Goal: Information Seeking & Learning: Learn about a topic

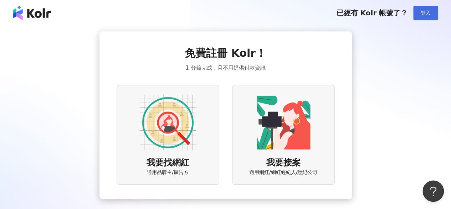
click at [432, 12] on button "登入" at bounding box center [426, 13] width 25 height 14
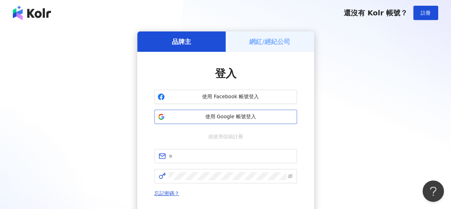
click at [237, 115] on span "使用 Google 帳號登入" at bounding box center [231, 116] width 126 height 7
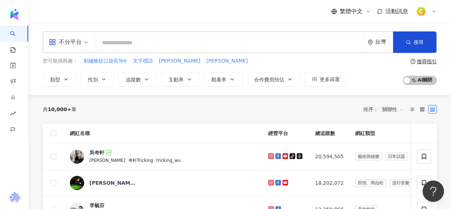
click at [209, 47] on input "search" at bounding box center [230, 43] width 264 height 14
type input "*"
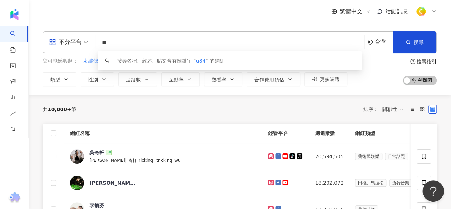
type input "*"
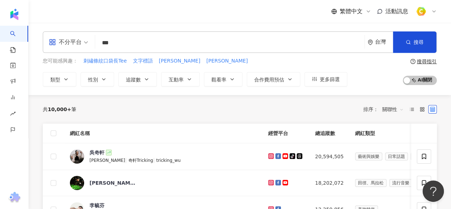
type input "***"
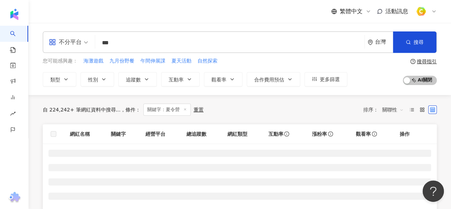
click at [239, 112] on div "自 224,242+ 筆網紅資料中搜尋... 條件 ： 關鍵字：夏令營 重置 排序： 關聯性" at bounding box center [240, 109] width 394 height 12
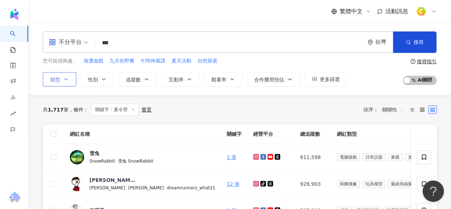
click at [57, 80] on span "類型" at bounding box center [55, 80] width 10 height 6
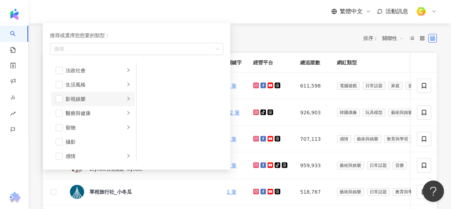
scroll to position [214, 0]
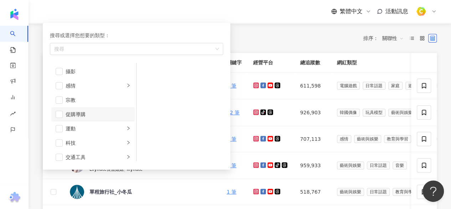
click at [87, 112] on div "促購導購" at bounding box center [98, 114] width 65 height 8
click at [286, 39] on div "共 1,717 筆 條件 ： 關鍵字：夏令營 重置 排序： 關聯性" at bounding box center [240, 38] width 394 height 12
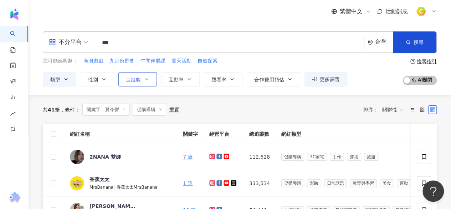
click at [149, 82] on button "追蹤數" at bounding box center [137, 79] width 39 height 14
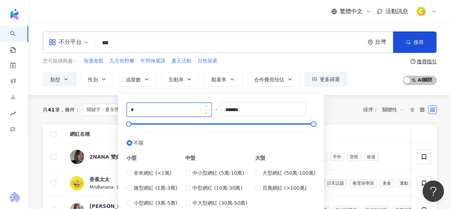
click at [163, 106] on input "*" at bounding box center [169, 110] width 85 height 14
type input "*"
click at [139, 108] on input "*" at bounding box center [169, 110] width 85 height 14
type input "*"
type input "****"
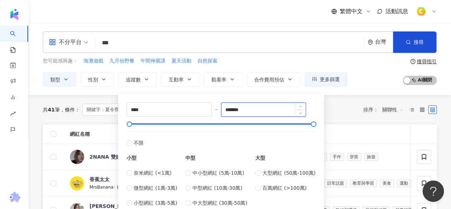
click at [235, 110] on input "*******" at bounding box center [264, 110] width 85 height 14
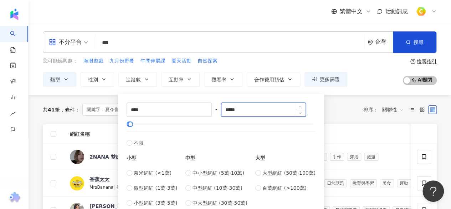
type input "*****"
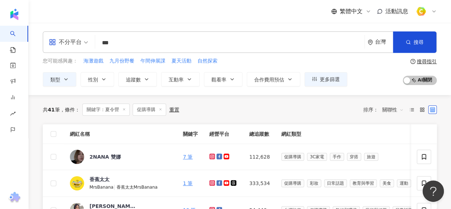
click at [345, 109] on div "共 41 筆 條件 ： 關鍵字：夏令營 促購導購 重置 排序： 關聯性" at bounding box center [240, 109] width 394 height 12
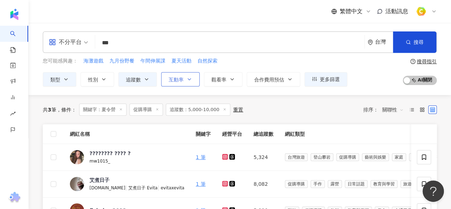
click at [190, 79] on icon "button" at bounding box center [190, 79] width 6 height 6
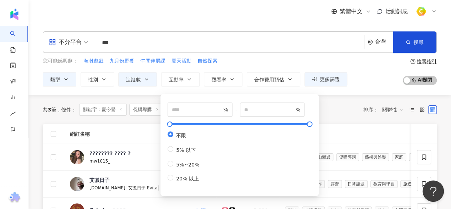
click at [350, 108] on div "共 3 筆 條件 ： 關鍵字：夏令營 促購導購 追蹤數：5,000-10,000 重置 排序： 關聯性" at bounding box center [240, 109] width 394 height 12
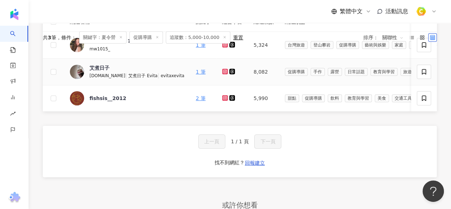
scroll to position [36, 0]
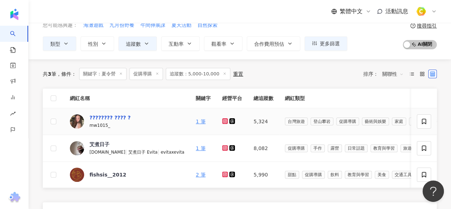
click at [105, 114] on div "???????? ???? ?" at bounding box center [110, 117] width 41 height 7
click at [99, 143] on div "艾煮日子" at bounding box center [100, 144] width 20 height 7
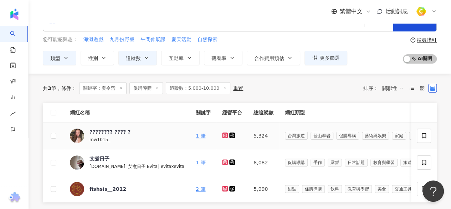
scroll to position [0, 0]
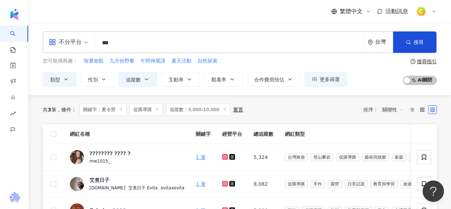
click at [397, 108] on span "關聯性" at bounding box center [392, 109] width 21 height 11
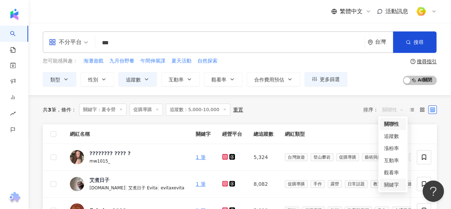
click at [387, 186] on div "關鍵字" at bounding box center [393, 185] width 18 height 8
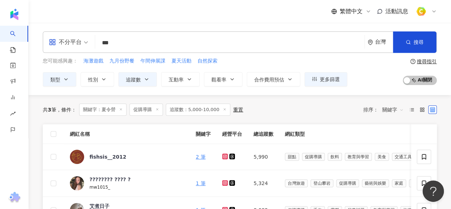
scroll to position [36, 0]
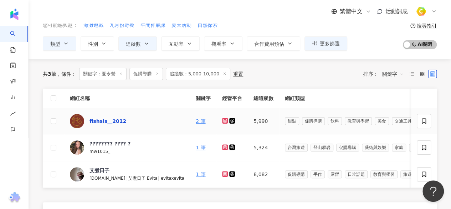
click at [107, 117] on div "fishsis__2012" at bounding box center [108, 120] width 37 height 7
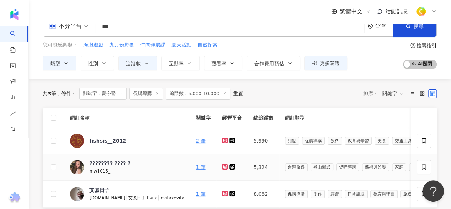
scroll to position [0, 0]
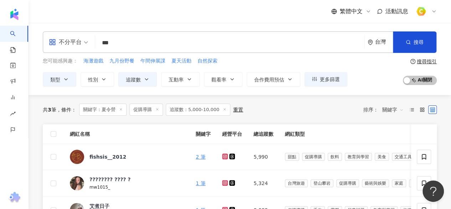
click at [159, 109] on icon at bounding box center [158, 109] width 4 height 4
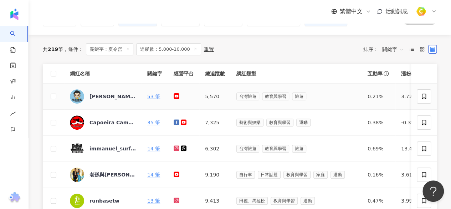
scroll to position [71, 0]
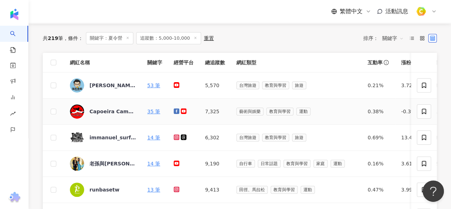
click at [117, 114] on div "Capoeira Camara Taiwan" at bounding box center [113, 111] width 46 height 14
click at [59, 11] on span "類型" at bounding box center [55, 8] width 10 height 6
click at [69, 15] on button "類型 搜尋或選擇您想要的類型： 搜尋 藝術與娛樂 美妝時尚 氣候和環境 日常話題 教育與學習 家庭 財經 美食 命理占卜 遊戲 法政社會 生活風格 影視娛樂 …" at bounding box center [60, 8] width 34 height 14
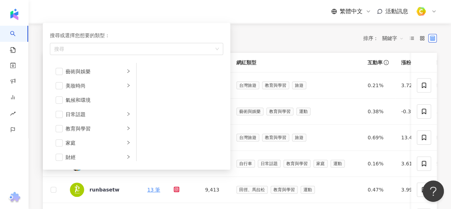
scroll to position [0, 0]
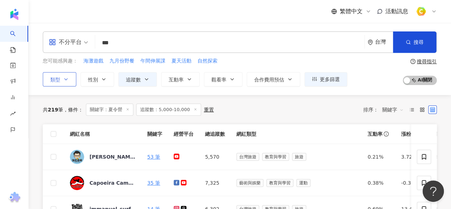
click at [66, 77] on icon "button" at bounding box center [66, 79] width 6 height 6
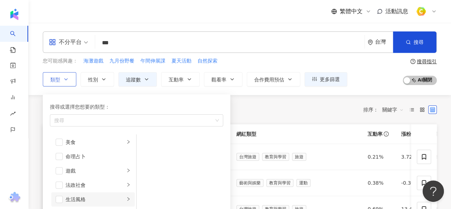
scroll to position [71, 0]
click at [126, 142] on icon "right" at bounding box center [128, 142] width 4 height 4
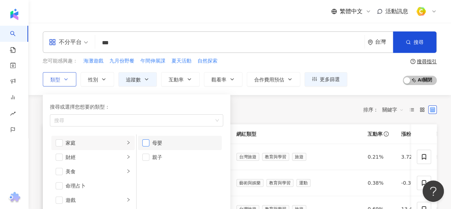
click at [145, 142] on span "button" at bounding box center [145, 142] width 7 height 7
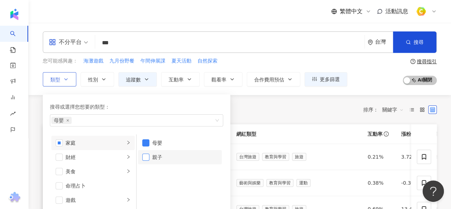
click at [148, 158] on span "button" at bounding box center [145, 156] width 7 height 7
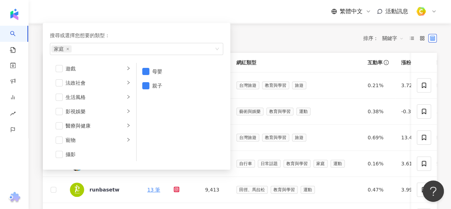
scroll to position [143, 0]
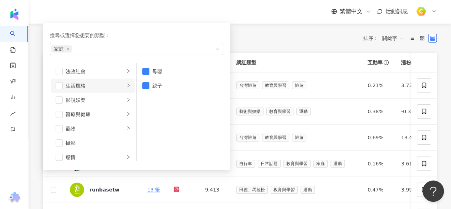
click at [126, 86] on icon "right" at bounding box center [128, 85] width 4 height 4
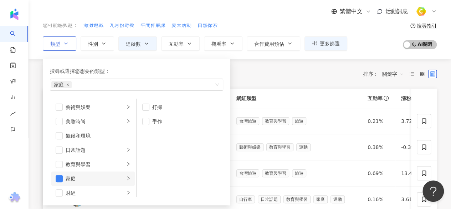
scroll to position [0, 0]
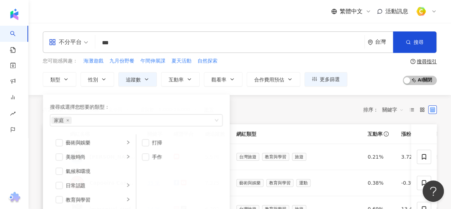
click at [274, 109] on div "共 219 筆 條件 ： 關鍵字：夏令營 追蹤數：5,000-10,000 重置 排序： 關鍵字" at bounding box center [240, 109] width 394 height 12
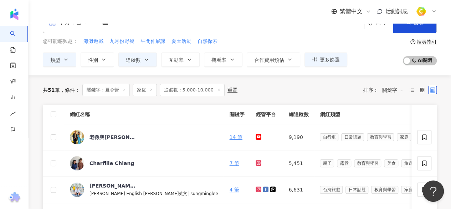
scroll to position [36, 0]
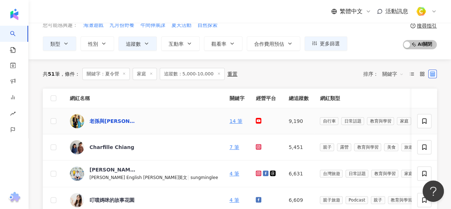
click at [115, 119] on div "老孫與小米 Mr & Mrs Sun" at bounding box center [113, 120] width 46 height 7
click at [92, 151] on div "Charfille Chiang" at bounding box center [113, 147] width 46 height 14
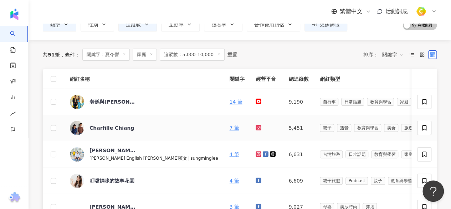
scroll to position [71, 0]
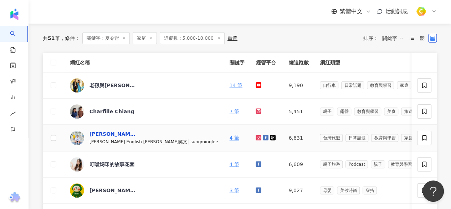
click at [108, 132] on div "Sungming Lee" at bounding box center [113, 133] width 46 height 7
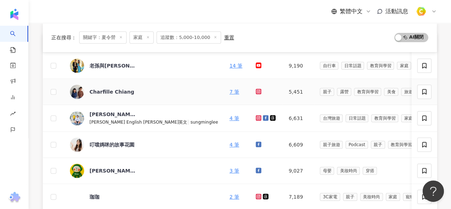
scroll to position [107, 0]
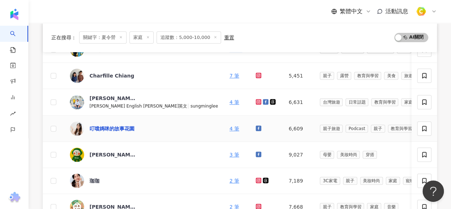
click at [126, 128] on div "叮噹媽咪的故事花園" at bounding box center [112, 128] width 45 height 7
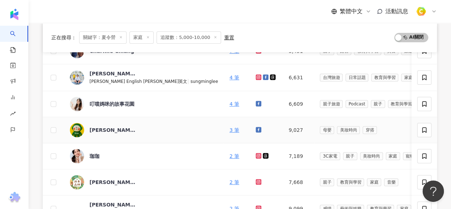
scroll to position [143, 0]
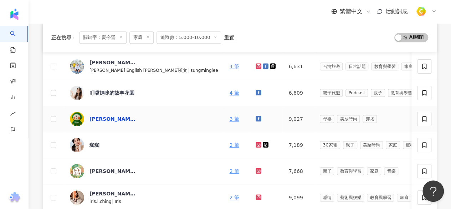
click at [102, 118] on div "小柚子童裝" at bounding box center [113, 118] width 46 height 7
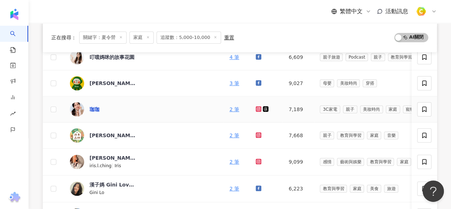
click at [96, 106] on div "珈珈" at bounding box center [95, 109] width 10 height 7
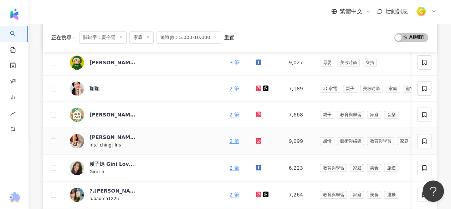
scroll to position [214, 0]
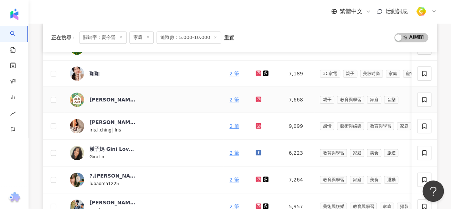
click at [98, 92] on div "沐木森林🌱五感遊戲｜感官探索｜親子空間" at bounding box center [113, 99] width 46 height 14
click at [101, 118] on div "羅宇靜" at bounding box center [113, 121] width 46 height 7
click at [99, 146] on div "漢子媽 Gini Love Glamping & Life" at bounding box center [113, 148] width 46 height 7
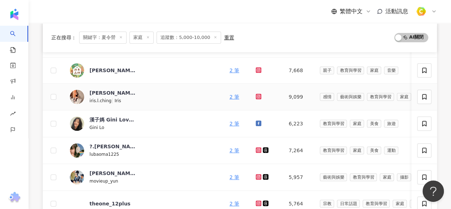
scroll to position [250, 0]
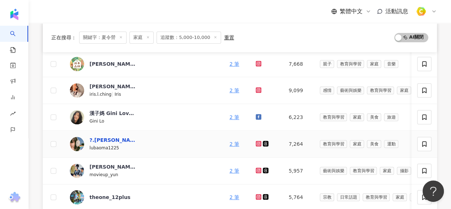
click at [107, 138] on div "?.盧跩寶.?" at bounding box center [113, 139] width 46 height 7
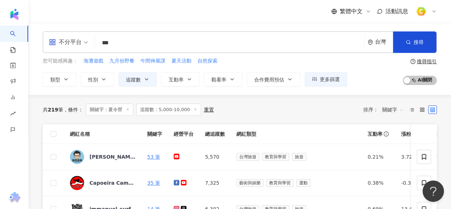
click at [440, 70] on div "不分平台 *** 台灣 搜尋 34b15646-c8c7-49c0-92dc-4adb43404830 韓宗軒 Stanley 5,268 追蹤者 搜尋名稱、…" at bounding box center [240, 58] width 423 height 55
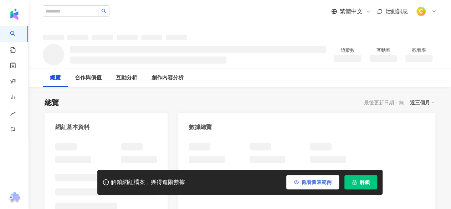
click at [306, 181] on span "觀看圖表範例" at bounding box center [317, 182] width 30 height 6
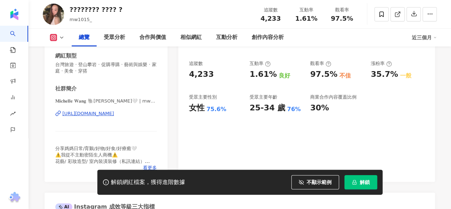
scroll to position [143, 0]
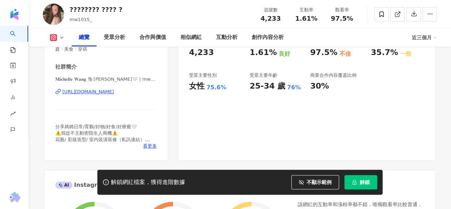
click at [108, 92] on div "https://www.instagram.com/mw1015_/" at bounding box center [88, 91] width 52 height 6
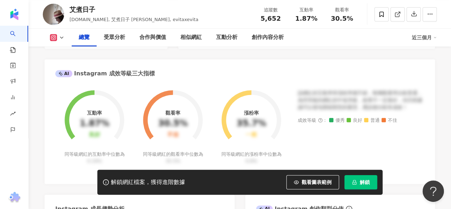
scroll to position [285, 0]
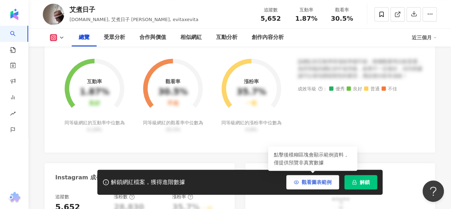
click at [304, 179] on span "觀看圖表範例" at bounding box center [317, 182] width 30 height 6
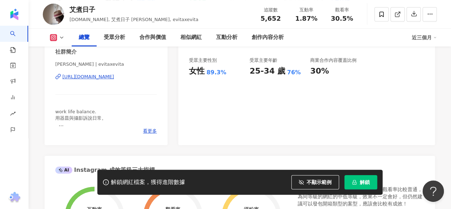
scroll to position [143, 0]
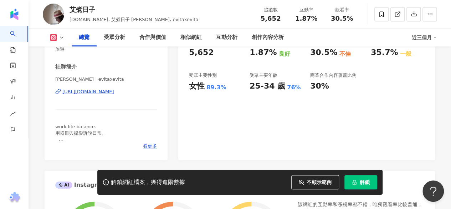
click at [114, 92] on div "[URL][DOMAIN_NAME]" at bounding box center [88, 91] width 52 height 6
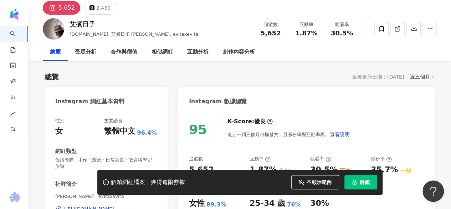
scroll to position [0, 0]
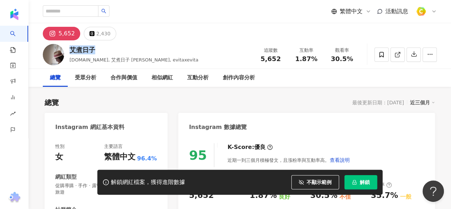
drag, startPoint x: 70, startPoint y: 51, endPoint x: 93, endPoint y: 50, distance: 22.9
click at [93, 50] on div "艾煮日子" at bounding box center [134, 49] width 129 height 9
copy div "艾煮日子"
drag, startPoint x: 265, startPoint y: 58, endPoint x: 288, endPoint y: 59, distance: 22.1
click at [288, 59] on div "追蹤數 5,652" at bounding box center [271, 54] width 36 height 15
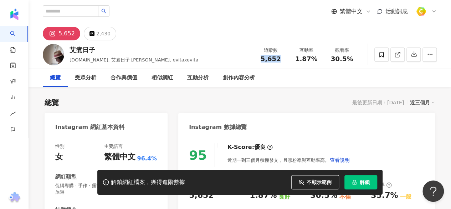
copy span "5,652"
drag, startPoint x: 298, startPoint y: 59, endPoint x: 316, endPoint y: 59, distance: 18.2
click at [316, 59] on span "1.87%" at bounding box center [306, 58] width 22 height 7
copy span "1.87%"
drag, startPoint x: 333, startPoint y: 59, endPoint x: 358, endPoint y: 57, distance: 25.4
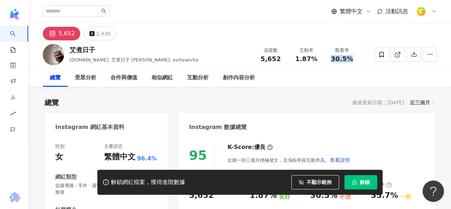
click at [358, 57] on div "觀看率 30.5%" at bounding box center [342, 54] width 36 height 15
copy span "30.5%"
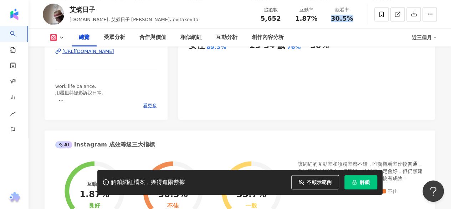
scroll to position [214, 0]
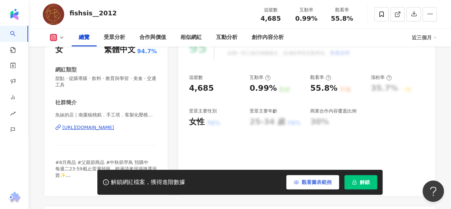
click at [311, 180] on span "觀看圖表範例" at bounding box center [317, 182] width 30 height 6
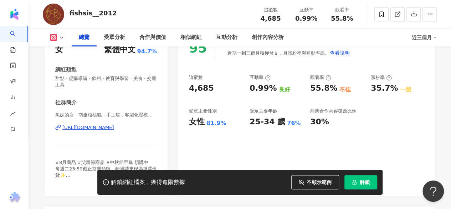
click at [109, 125] on div "https://www.instagram.com/fishsis__2012/" at bounding box center [88, 127] width 52 height 6
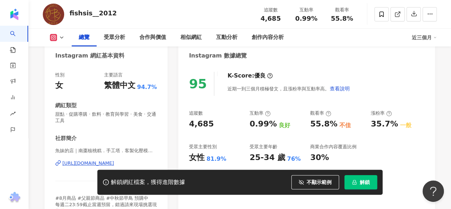
scroll to position [71, 0]
click at [114, 165] on div "https://www.instagram.com/fishsis__2012/" at bounding box center [88, 163] width 52 height 6
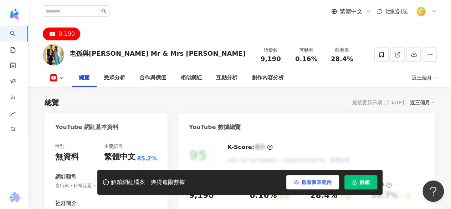
scroll to position [71, 0]
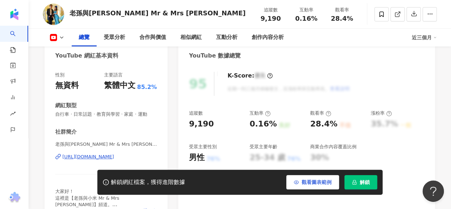
click at [313, 180] on span "觀看圖表範例" at bounding box center [317, 182] width 30 height 6
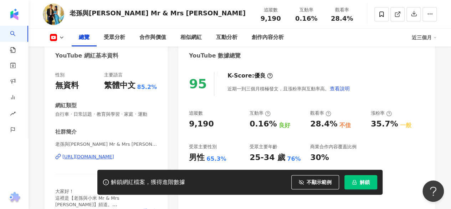
click at [83, 158] on div "https://www.youtube.com/channel/UCpGuYOOmASmigcrFH-dCDDw" at bounding box center [88, 156] width 52 height 6
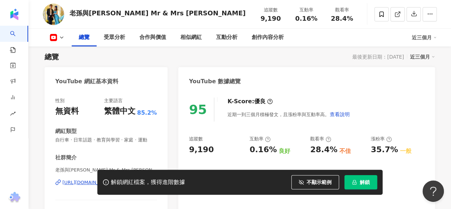
scroll to position [0, 0]
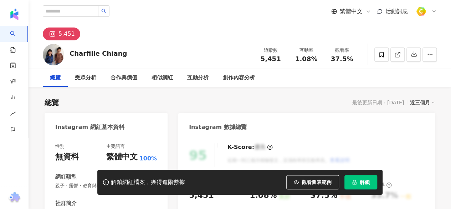
scroll to position [71, 0]
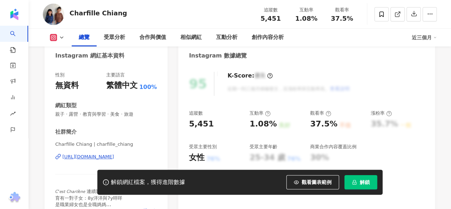
click at [106, 157] on div "[URL][DOMAIN_NAME]" at bounding box center [88, 156] width 52 height 6
drag, startPoint x: 260, startPoint y: 18, endPoint x: 284, endPoint y: 19, distance: 23.6
click at [284, 19] on div "5,451" at bounding box center [270, 18] width 27 height 7
copy span "5,451"
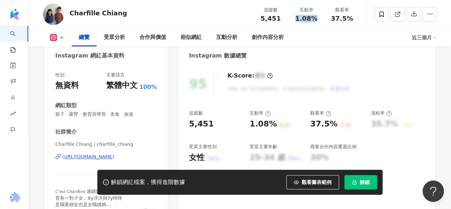
drag, startPoint x: 297, startPoint y: 19, endPoint x: 319, endPoint y: 21, distance: 21.8
click at [319, 21] on div "1.08%" at bounding box center [306, 18] width 27 height 7
copy span "1.08%"
click at [351, 18] on span "37.5%" at bounding box center [342, 18] width 22 height 7
copy span "37.5%"
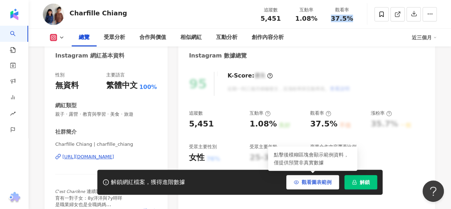
click at [301, 180] on button "觀看圖表範例" at bounding box center [313, 182] width 53 height 14
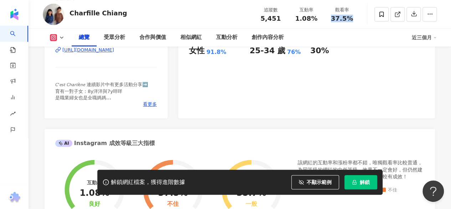
scroll to position [178, 0]
click at [150, 106] on span "看更多" at bounding box center [150, 104] width 14 height 6
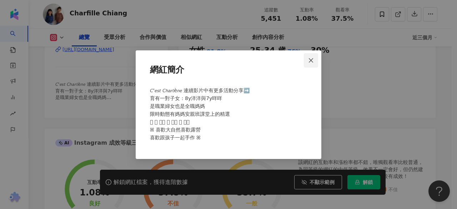
click at [315, 59] on span "Close" at bounding box center [311, 60] width 14 height 6
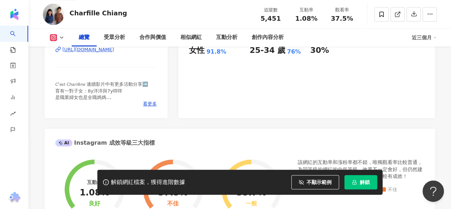
scroll to position [361, 0]
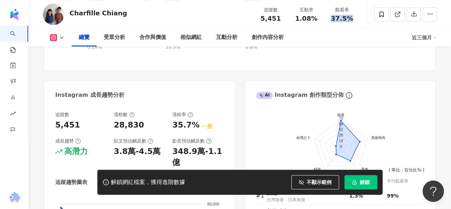
drag, startPoint x: 332, startPoint y: 17, endPoint x: 358, endPoint y: 20, distance: 26.3
click at [358, 20] on div "觀看率 37.5%" at bounding box center [342, 13] width 36 height 15
copy span "37.5%"
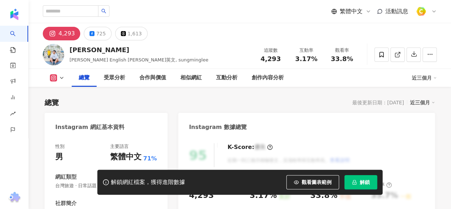
scroll to position [143, 0]
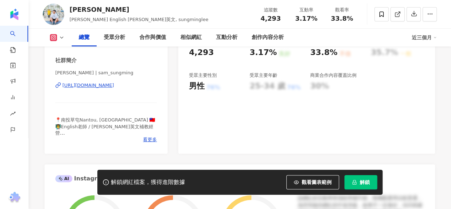
click at [114, 88] on div "[URL][DOMAIN_NAME]" at bounding box center [88, 85] width 52 height 6
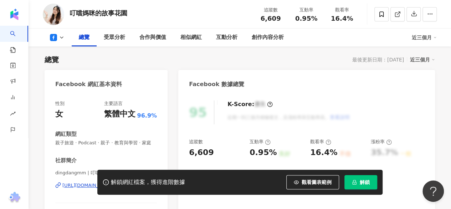
scroll to position [107, 0]
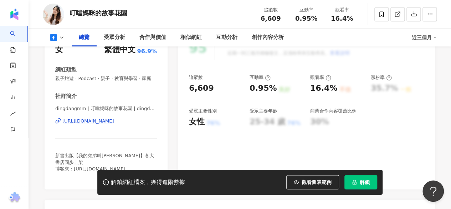
click at [114, 124] on div "[URL][DOMAIN_NAME]" at bounding box center [88, 121] width 52 height 6
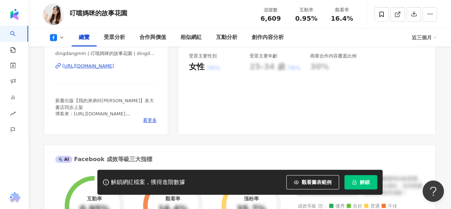
scroll to position [178, 0]
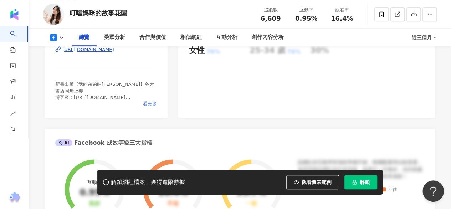
click at [147, 107] on span "看更多" at bounding box center [150, 104] width 14 height 6
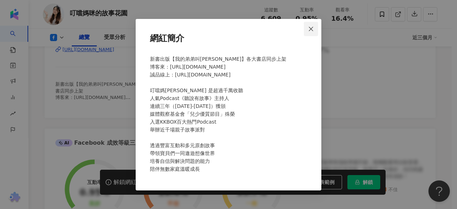
click at [311, 32] on button "Close" at bounding box center [311, 29] width 14 height 14
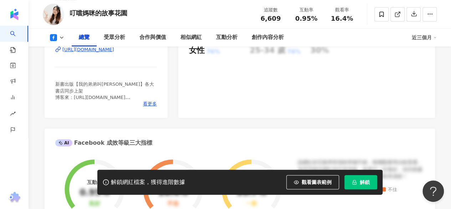
click at [100, 53] on div "https://www.facebook.com/266857283804913" at bounding box center [88, 49] width 52 height 6
click at [185, 115] on div "95 K-Score : 優良 近期一到三個月積極發文，且漲粉率與互動率高。 查看說明 追蹤數 6,609 互動率 0.95% 良好 觀看率 16.4% 不佳…" at bounding box center [306, 38] width 257 height 160
click at [114, 53] on div "https://www.facebook.com/266857283804913" at bounding box center [88, 49] width 52 height 6
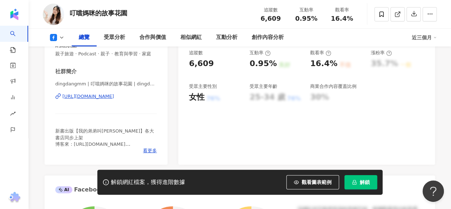
scroll to position [143, 0]
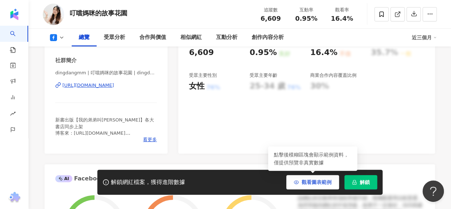
click at [304, 187] on button "觀看圖表範例" at bounding box center [313, 182] width 53 height 14
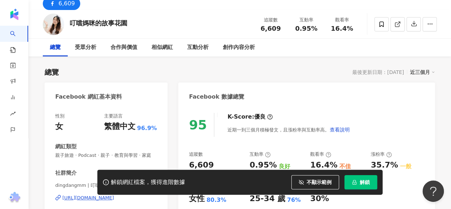
scroll to position [0, 0]
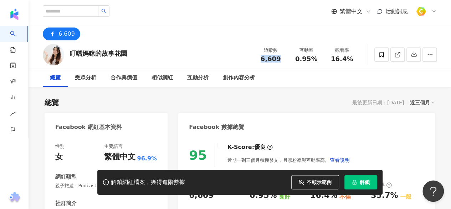
drag, startPoint x: 263, startPoint y: 59, endPoint x: 283, endPoint y: 62, distance: 20.6
click at [283, 62] on div "追蹤數 6,609 互動率 0.95% 觀看率 16.4%" at bounding box center [306, 54] width 107 height 21
copy span "6,609"
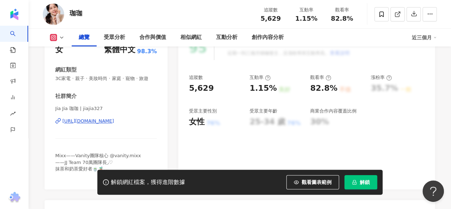
click at [114, 124] on div "https://www.instagram.com/jiajia327/" at bounding box center [88, 121] width 52 height 6
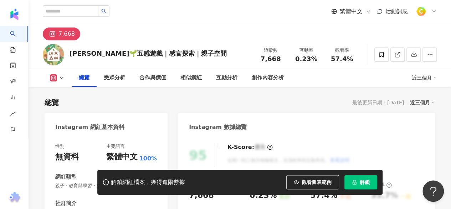
scroll to position [107, 0]
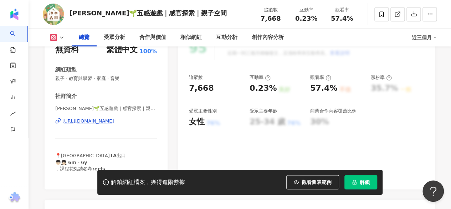
click at [106, 124] on div "https://www.instagram.com/mumu._.forest/" at bounding box center [88, 121] width 52 height 6
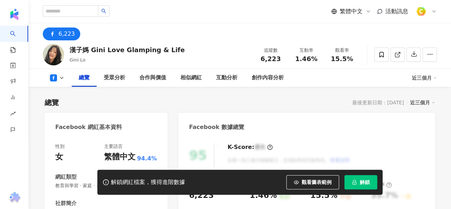
scroll to position [143, 0]
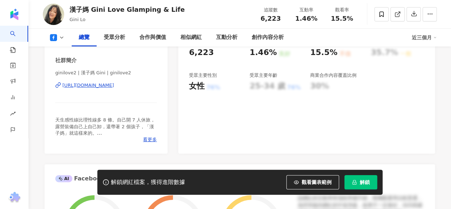
click at [114, 83] on div "https://www.facebook.com/324394031359560" at bounding box center [88, 85] width 52 height 6
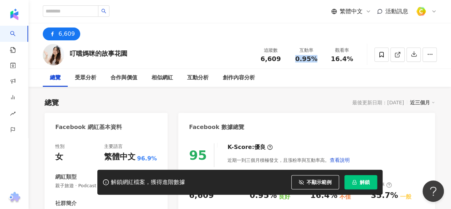
drag, startPoint x: 298, startPoint y: 60, endPoint x: 316, endPoint y: 64, distance: 18.3
click at [316, 64] on div "追蹤數 6,609 互動率 0.95% 觀看率 16.4%" at bounding box center [306, 54] width 107 height 21
copy span "0.95%"
drag, startPoint x: 332, startPoint y: 57, endPoint x: 354, endPoint y: 58, distance: 21.8
click at [354, 58] on div "16.4%" at bounding box center [342, 58] width 27 height 7
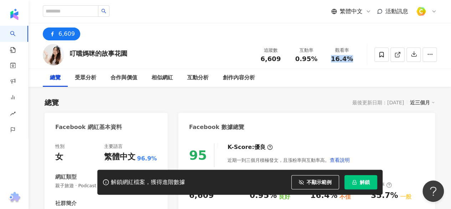
copy span "16.4%"
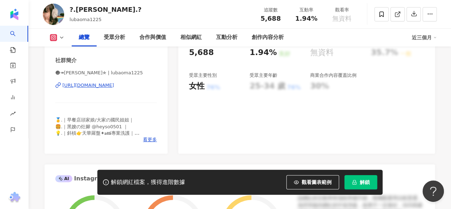
click at [114, 86] on div "https://www.instagram.com/lubaoma1225/" at bounding box center [88, 85] width 52 height 6
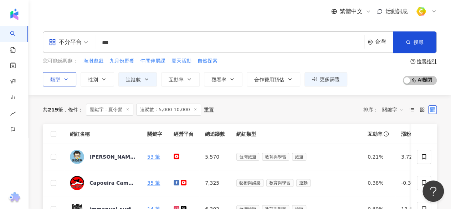
click at [66, 80] on icon "button" at bounding box center [66, 79] width 6 height 6
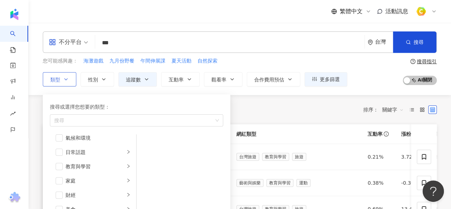
scroll to position [71, 0]
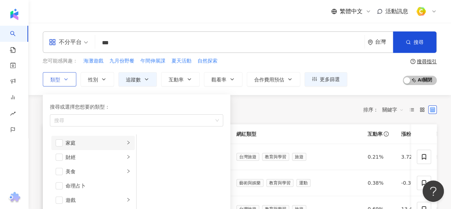
click at [126, 141] on icon "right" at bounding box center [128, 142] width 4 height 4
click at [147, 142] on span "button" at bounding box center [145, 142] width 7 height 7
click at [146, 157] on span "button" at bounding box center [145, 156] width 7 height 7
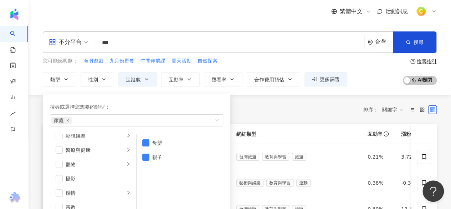
click at [269, 110] on div "共 219 筆 條件 ： 關鍵字：夏令營 追蹤數：5,000-10,000 重置 排序： 關鍵字" at bounding box center [240, 109] width 394 height 12
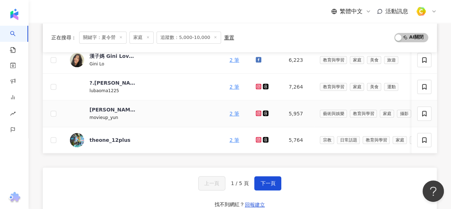
scroll to position [321, 0]
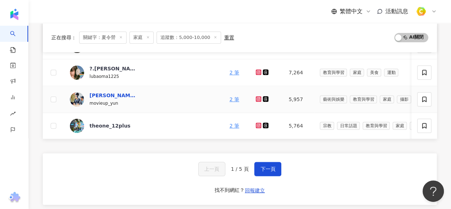
click at [106, 94] on div "陳哲昀YUN" at bounding box center [113, 95] width 46 height 7
click at [103, 126] on div "theone_12plus" at bounding box center [110, 125] width 41 height 7
click at [256, 171] on button "下一頁" at bounding box center [267, 169] width 27 height 14
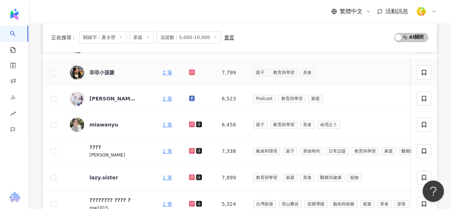
scroll to position [0, 0]
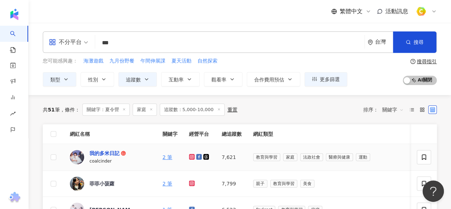
click at [110, 152] on div "我的多米日記" at bounding box center [105, 152] width 30 height 7
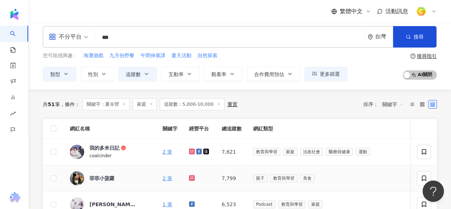
scroll to position [71, 0]
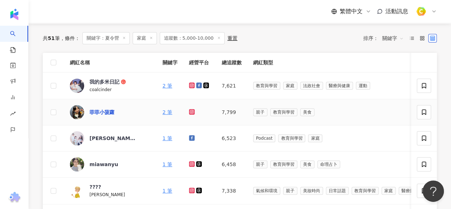
click at [106, 110] on div "菲菲小菠蘿" at bounding box center [102, 111] width 25 height 7
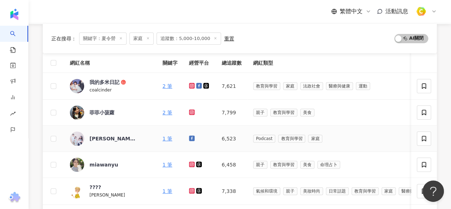
scroll to position [107, 0]
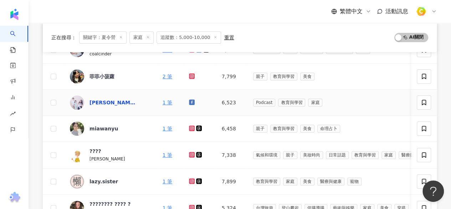
click at [115, 100] on div "岳清清的故事家- 編劇媽咪和她的三個寶" at bounding box center [113, 102] width 46 height 7
click at [109, 127] on div "miawanyu" at bounding box center [104, 128] width 29 height 7
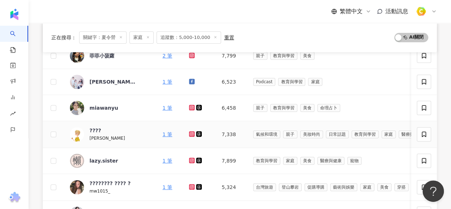
scroll to position [143, 0]
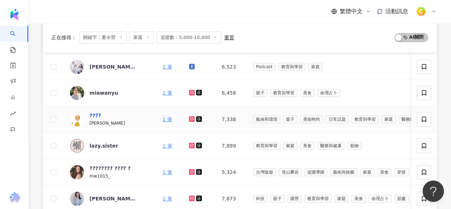
click at [96, 114] on div "????" at bounding box center [95, 115] width 11 height 7
click at [106, 145] on div "lazy.sister" at bounding box center [104, 145] width 29 height 7
click at [114, 164] on div "???????? ???? ?" at bounding box center [110, 167] width 41 height 7
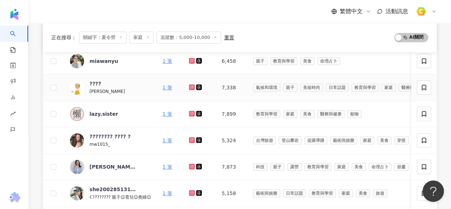
scroll to position [214, 0]
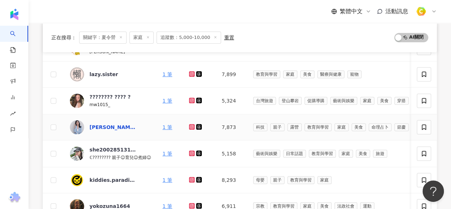
click at [100, 125] on div "彭敬玶" at bounding box center [113, 126] width 46 height 7
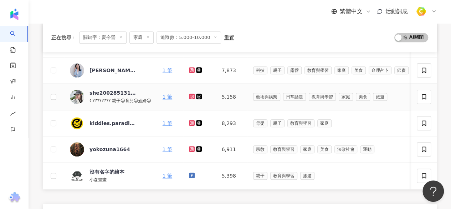
scroll to position [285, 0]
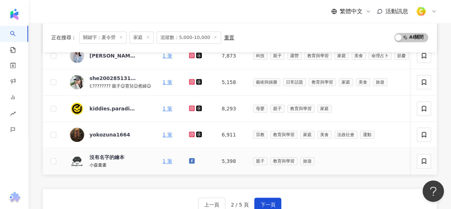
click at [111, 158] on div "沒有名字的繪本" at bounding box center [107, 156] width 35 height 7
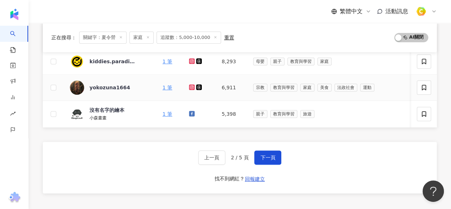
scroll to position [357, 0]
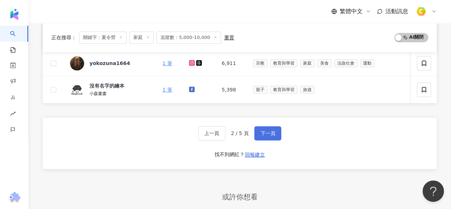
click at [272, 136] on span "下一頁" at bounding box center [267, 133] width 15 height 6
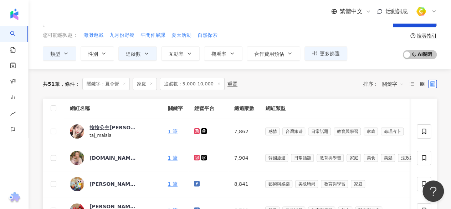
scroll to position [40, 0]
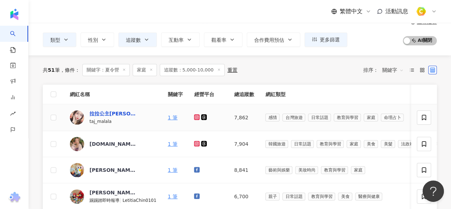
click at [110, 110] on div "拉拉公主LaLa" at bounding box center [113, 113] width 46 height 7
click at [117, 143] on div "nc2.pony.pink" at bounding box center [113, 143] width 46 height 7
click at [106, 167] on div "李丹氣球小丑魔術粉絲團" at bounding box center [113, 169] width 46 height 7
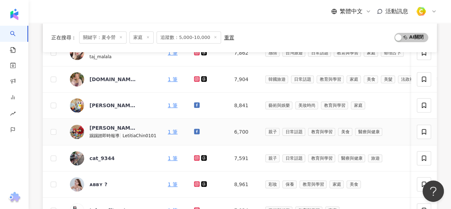
scroll to position [111, 0]
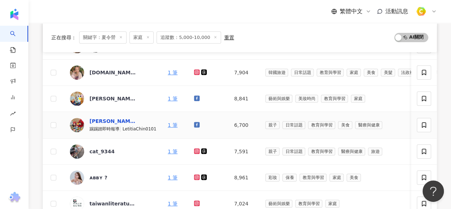
click at [126, 117] on div "Letitia Chin踢踢妞" at bounding box center [113, 120] width 46 height 7
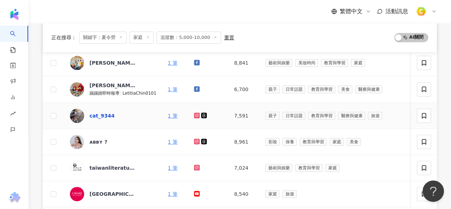
click at [96, 115] on div "cat_9344" at bounding box center [102, 115] width 25 height 7
click at [95, 142] on div "ᴀʙʙʏ ?" at bounding box center [99, 141] width 18 height 7
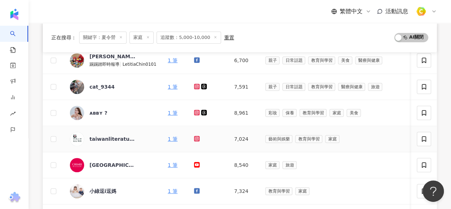
scroll to position [182, 0]
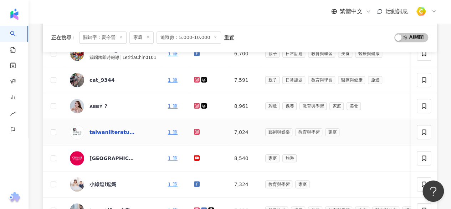
click at [128, 131] on div "taiwanliteraturebase" at bounding box center [113, 131] width 46 height 7
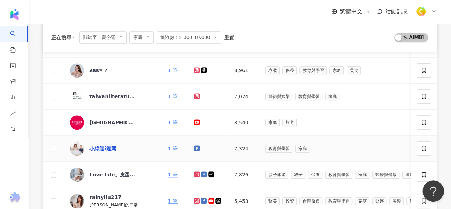
click at [108, 145] on div "小綠逗i逗媽" at bounding box center [103, 148] width 27 height 7
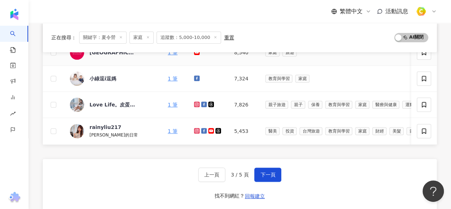
scroll to position [289, 0]
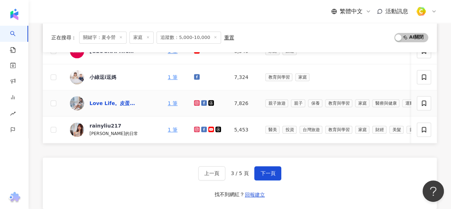
click at [122, 101] on div "Love Life。皮蛋樂活誌" at bounding box center [113, 103] width 46 height 7
click at [104, 129] on div "小宇麻麻的日常" at bounding box center [114, 133] width 49 height 8
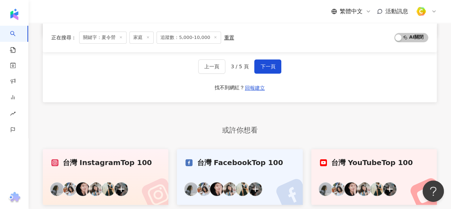
scroll to position [396, 0]
click at [267, 62] on button "下一頁" at bounding box center [267, 66] width 27 height 14
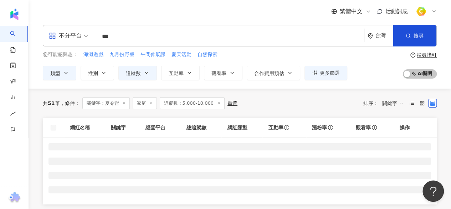
scroll to position [0, 0]
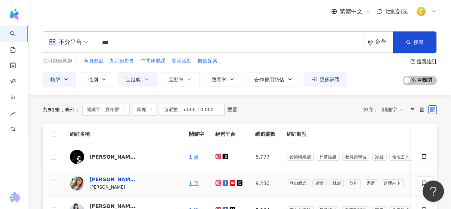
click at [102, 177] on div "小奧黛麗" at bounding box center [113, 179] width 46 height 7
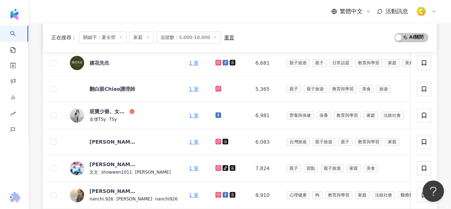
scroll to position [178, 0]
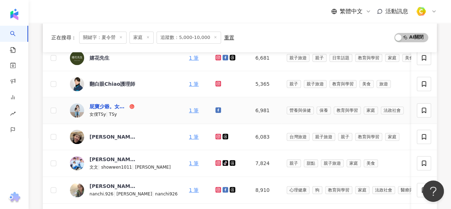
click at [107, 105] on div "屁寶少爺。女僕。男傭" at bounding box center [109, 106] width 39 height 7
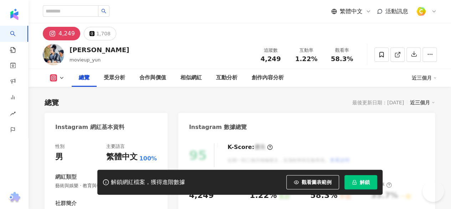
scroll to position [107, 0]
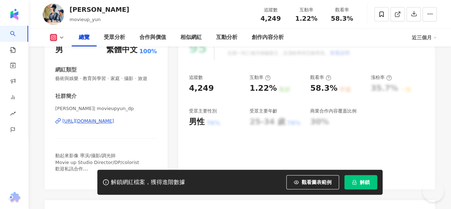
click at [106, 120] on div "[URL][DOMAIN_NAME]" at bounding box center [88, 121] width 52 height 6
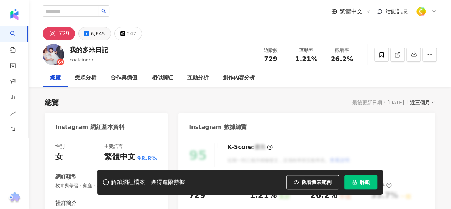
click at [91, 37] on div "6,645" at bounding box center [98, 34] width 14 height 10
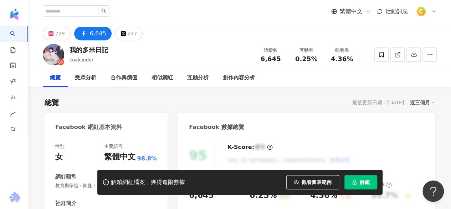
scroll to position [71, 0]
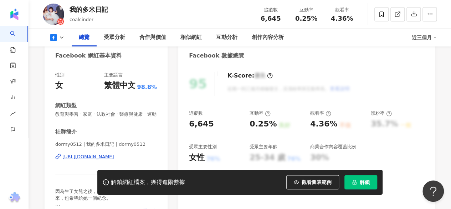
click at [80, 160] on div "https://www.facebook.com/1360398383975635" at bounding box center [88, 156] width 52 height 6
drag, startPoint x: 263, startPoint y: 19, endPoint x: 278, endPoint y: 19, distance: 15.3
click at [278, 19] on span "6,645" at bounding box center [271, 18] width 20 height 7
copy span "6,645"
drag, startPoint x: 296, startPoint y: 20, endPoint x: 318, endPoint y: 19, distance: 21.8
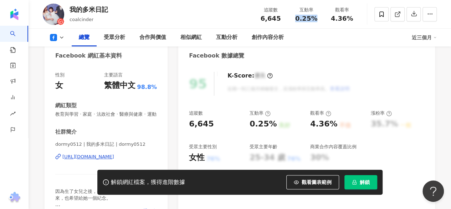
click at [318, 19] on div "0.25%" at bounding box center [306, 18] width 27 height 7
copy span "0.25%"
drag, startPoint x: 331, startPoint y: 17, endPoint x: 351, endPoint y: 17, distance: 19.3
click at [351, 17] on div "4.36%" at bounding box center [342, 18] width 27 height 7
copy span "4.36%"
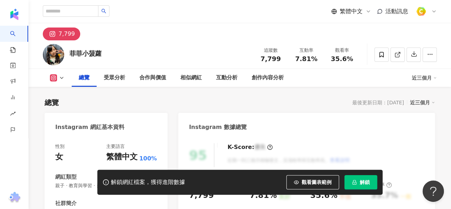
scroll to position [107, 0]
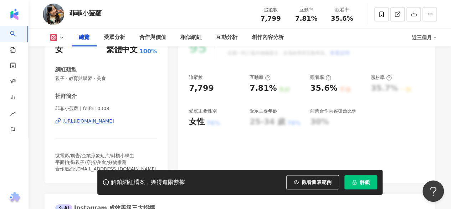
click at [114, 120] on div "[URL][DOMAIN_NAME]" at bounding box center [88, 121] width 52 height 6
drag, startPoint x: 263, startPoint y: 19, endPoint x: 285, endPoint y: 19, distance: 22.1
click at [285, 19] on div "追蹤數 7,799" at bounding box center [271, 13] width 36 height 15
copy span "7,799"
drag, startPoint x: 297, startPoint y: 17, endPoint x: 316, endPoint y: 17, distance: 19.3
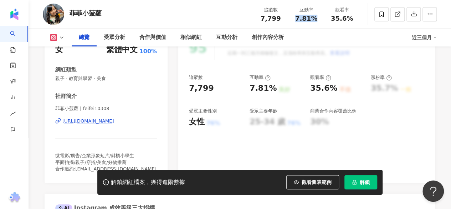
click at [316, 17] on div "7.81%" at bounding box center [306, 18] width 27 height 7
copy span "7.81%"
drag, startPoint x: 333, startPoint y: 18, endPoint x: 358, endPoint y: 17, distance: 25.0
click at [358, 17] on div "觀看率 35.6%" at bounding box center [342, 13] width 36 height 15
copy span "35.6%"
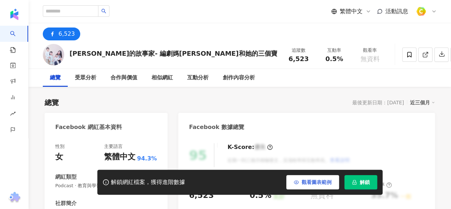
click at [315, 182] on span "觀看圖表範例" at bounding box center [317, 182] width 30 height 6
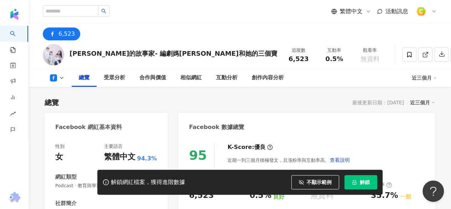
scroll to position [107, 0]
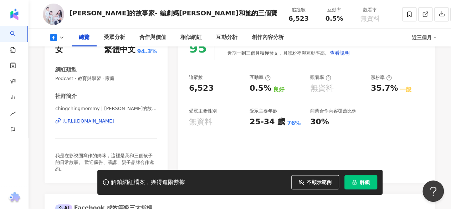
click at [114, 121] on div "https://www.facebook.com/307542979871595" at bounding box center [88, 121] width 52 height 6
drag, startPoint x: 70, startPoint y: 13, endPoint x: 113, endPoint y: 12, distance: 42.8
click at [113, 12] on div "岳清清的故事家- 編劇媽咪和她的三個寶" at bounding box center [174, 13] width 208 height 9
copy div "岳清清的故事家"
drag, startPoint x: 262, startPoint y: 18, endPoint x: 285, endPoint y: 20, distance: 23.6
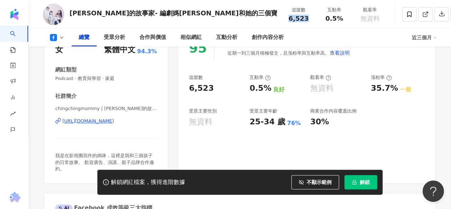
click at [285, 20] on div "追蹤數 6,523" at bounding box center [299, 13] width 36 height 15
copy span "6,523"
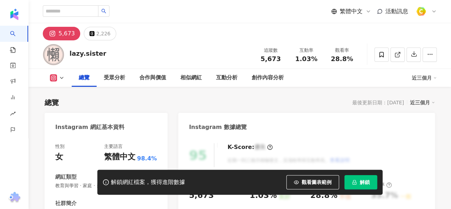
scroll to position [107, 0]
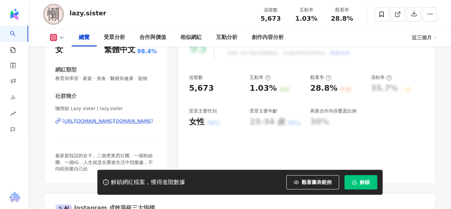
click at [107, 120] on div "https://www.instagram.com/lazy.sister/" at bounding box center [107, 121] width 90 height 6
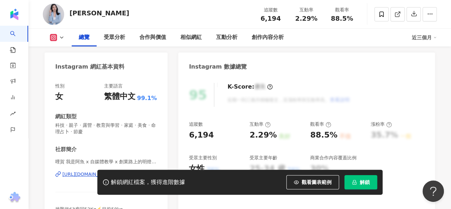
scroll to position [71, 0]
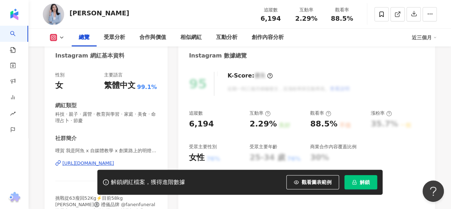
click at [97, 162] on div "https://www.instagram.com/fish.107/" at bounding box center [88, 163] width 52 height 6
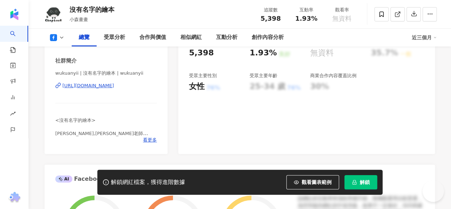
click at [108, 85] on div "[URL][DOMAIN_NAME]" at bounding box center [88, 85] width 52 height 6
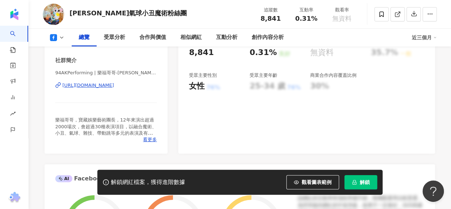
click at [96, 86] on div "https://www.facebook.com/801598706569431" at bounding box center [88, 85] width 52 height 6
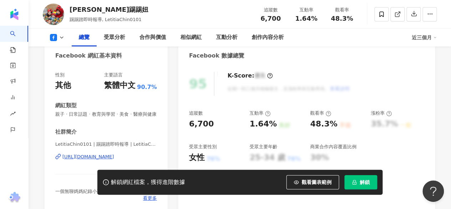
click at [114, 160] on div "https://www.facebook.com/793744097319693" at bounding box center [88, 156] width 52 height 6
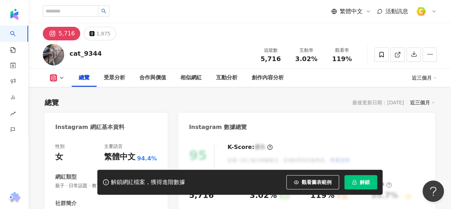
scroll to position [71, 0]
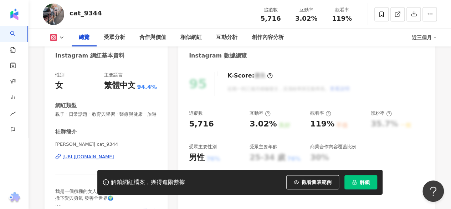
click at [102, 160] on div "https://www.instagram.com/cat_9344/" at bounding box center [88, 156] width 52 height 6
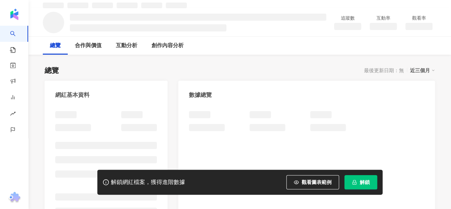
scroll to position [36, 0]
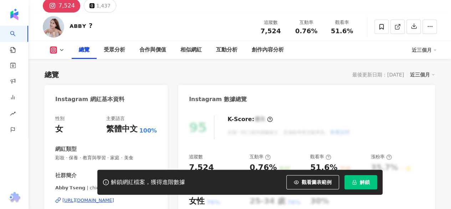
scroll to position [99, 0]
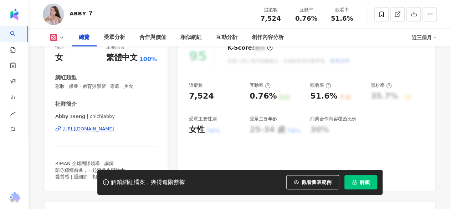
click at [114, 128] on div "https://www.instagram.com/chichiabby/" at bounding box center [88, 129] width 52 height 6
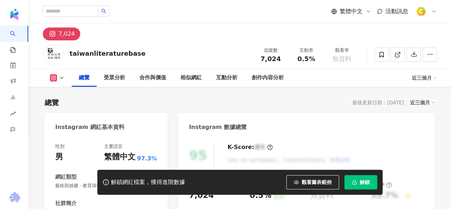
scroll to position [107, 0]
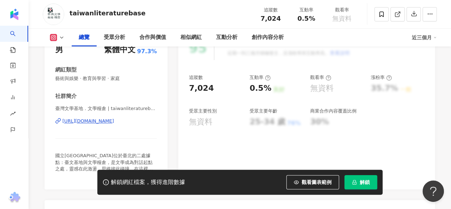
click at [114, 120] on div "https://www.instagram.com/taiwanliteraturebasehub/" at bounding box center [88, 121] width 52 height 6
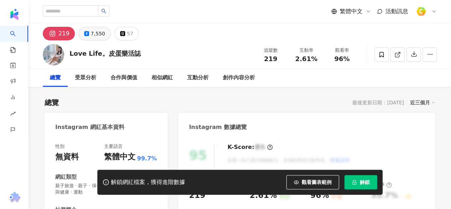
click at [88, 32] on button "7,550" at bounding box center [94, 34] width 32 height 14
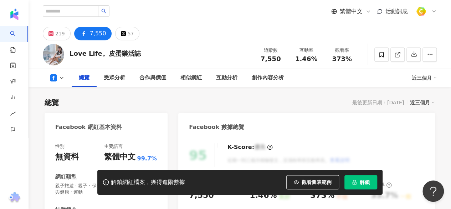
scroll to position [143, 0]
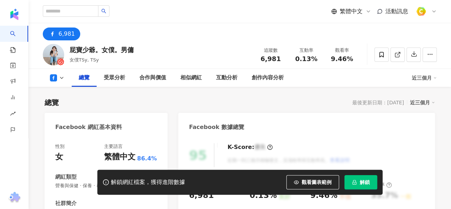
scroll to position [143, 0]
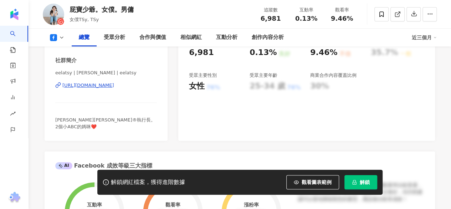
click at [114, 88] on div "[URL][DOMAIN_NAME]" at bounding box center [88, 85] width 52 height 6
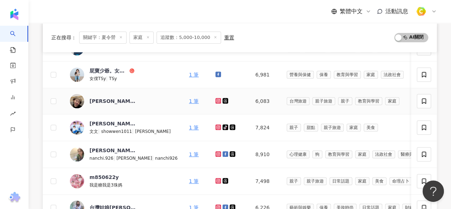
click at [95, 104] on div "甯。好生活" at bounding box center [113, 101] width 46 height 14
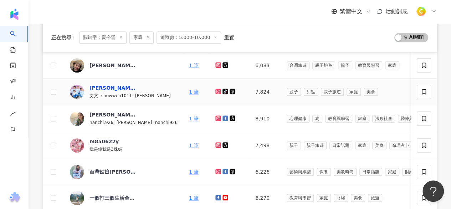
click at [123, 84] on div "何文文（Showwen Ho）" at bounding box center [113, 87] width 46 height 7
click at [106, 139] on div "m850622y" at bounding box center [104, 141] width 29 height 7
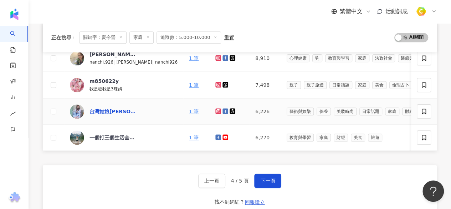
scroll to position [321, 0]
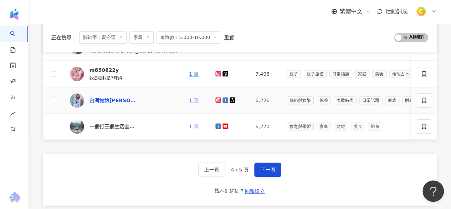
click at [111, 99] on div "台灣姑娘阿柔" at bounding box center [113, 100] width 46 height 7
click at [118, 124] on div "一個打三個生活全方位" at bounding box center [113, 126] width 46 height 7
click at [267, 172] on span "下一頁" at bounding box center [267, 170] width 15 height 6
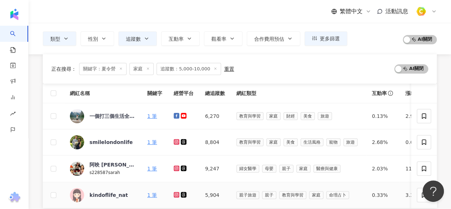
scroll to position [40, 0]
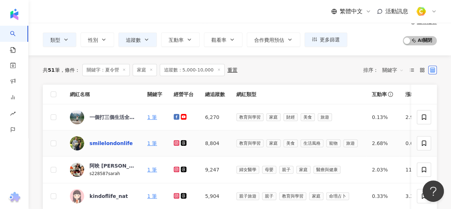
click at [120, 145] on div "smilelondonlife" at bounding box center [111, 143] width 43 height 7
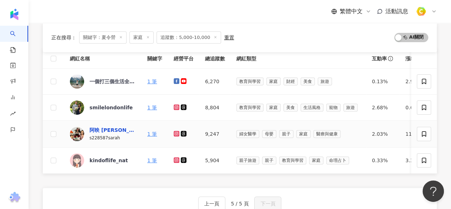
click at [109, 126] on div "阿映 Sarah Lu" at bounding box center [113, 129] width 46 height 7
click at [103, 158] on div "kindoflife_nat" at bounding box center [109, 160] width 39 height 7
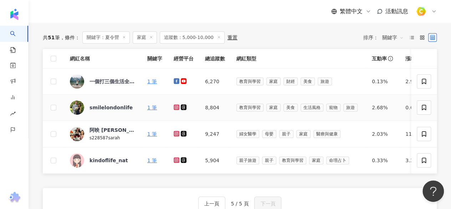
scroll to position [0, 0]
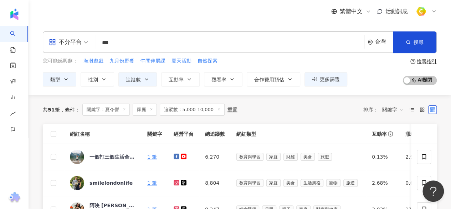
click at [151, 42] on input "***" at bounding box center [230, 43] width 264 height 14
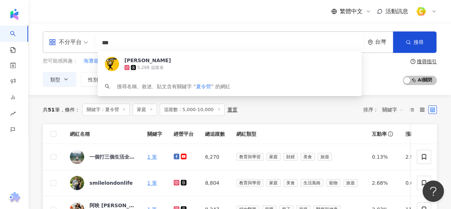
paste input "search"
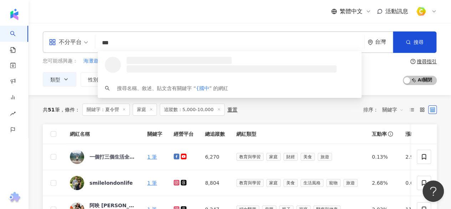
click at [104, 43] on input "***" at bounding box center [230, 43] width 264 height 14
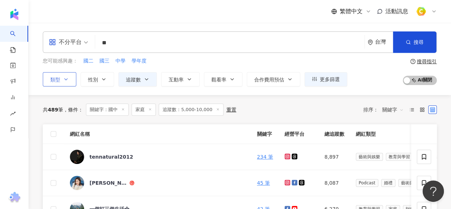
type input "**"
click at [71, 79] on button "類型" at bounding box center [60, 79] width 34 height 14
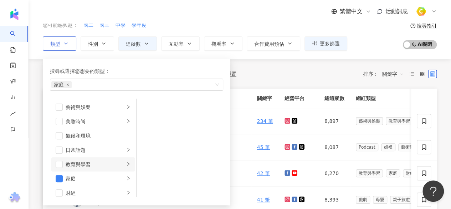
click at [126, 164] on icon "right" at bounding box center [128, 164] width 4 height 4
click at [146, 107] on span "button" at bounding box center [145, 106] width 7 height 7
click at [148, 121] on span "button" at bounding box center [145, 121] width 7 height 7
click at [254, 64] on div "共 489 筆 條件 ： 關鍵字：國中 家庭 追蹤數：5,000-10,000 重置 排序： 關鍵字" at bounding box center [240, 73] width 394 height 29
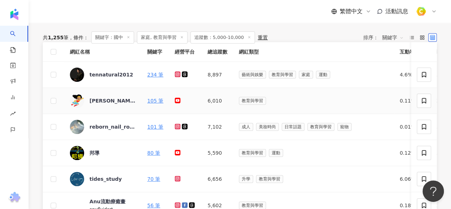
scroll to position [71, 0]
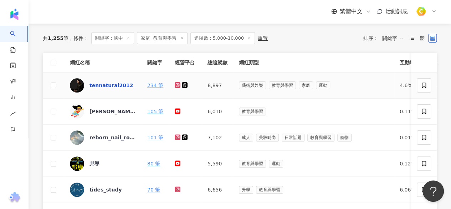
click at [98, 85] on div "tennatural2012" at bounding box center [112, 85] width 44 height 7
click at [105, 115] on div "夏琳 Charlene 英文小教室 x Charlene帶你吃蔬玩樂!🍒" at bounding box center [113, 111] width 46 height 14
click at [103, 138] on div "reborn_nail_room" at bounding box center [113, 137] width 46 height 7
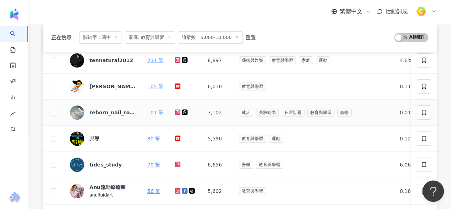
scroll to position [107, 0]
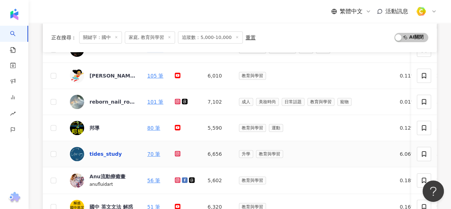
click at [107, 153] on div "tides_study" at bounding box center [106, 153] width 32 height 7
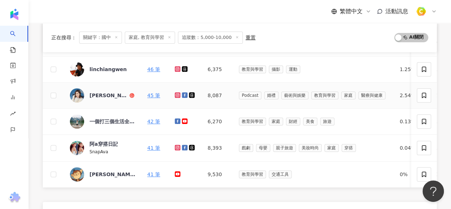
scroll to position [285, 0]
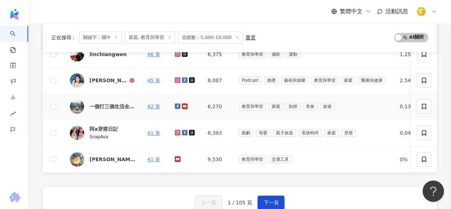
click at [120, 100] on div "一個打三個生活全方位" at bounding box center [113, 106] width 46 height 14
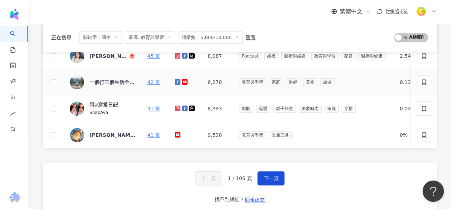
scroll to position [321, 0]
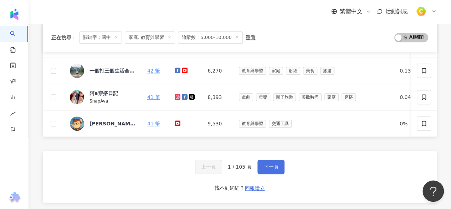
click at [264, 168] on span "下一頁" at bounding box center [271, 167] width 15 height 6
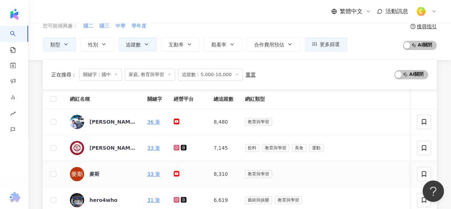
scroll to position [75, 0]
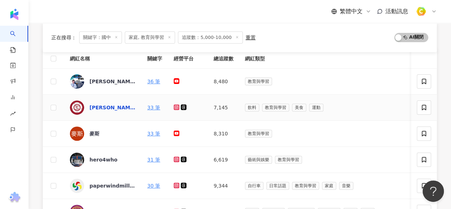
click at [93, 105] on div "張傑鈞" at bounding box center [113, 107] width 46 height 7
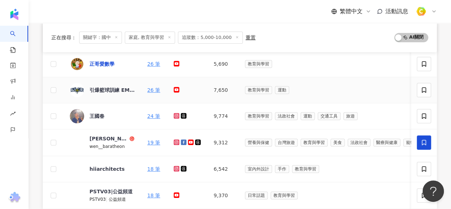
scroll to position [254, 0]
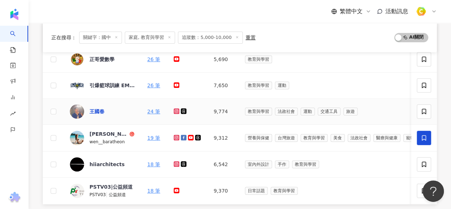
click at [100, 108] on div "王國春" at bounding box center [97, 111] width 15 height 7
click at [94, 134] on div "Wen" at bounding box center [109, 133] width 39 height 7
click at [108, 161] on div "hiiarchitects" at bounding box center [107, 164] width 35 height 7
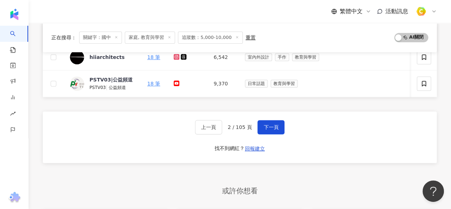
scroll to position [325, 0]
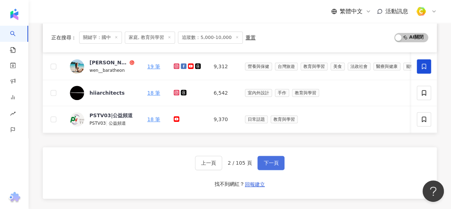
click at [269, 163] on span "下一頁" at bounding box center [271, 163] width 15 height 6
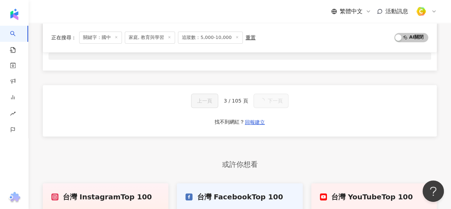
scroll to position [75, 0]
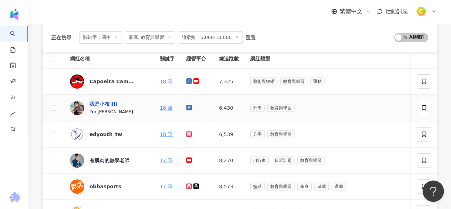
click at [105, 104] on div "我是小布 Hi" at bounding box center [103, 103] width 27 height 7
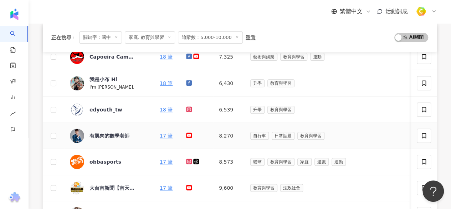
scroll to position [111, 0]
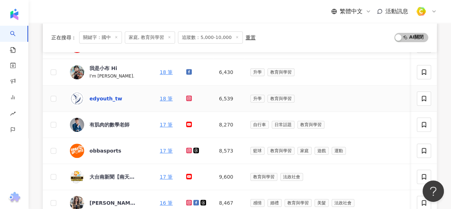
click at [100, 99] on div "edyouth_tw" at bounding box center [106, 98] width 33 height 7
click at [121, 126] on div "有肌肉的數學老師" at bounding box center [110, 124] width 40 height 7
click at [112, 151] on div "obbasports" at bounding box center [106, 150] width 32 height 7
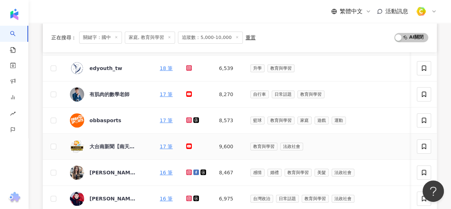
scroll to position [182, 0]
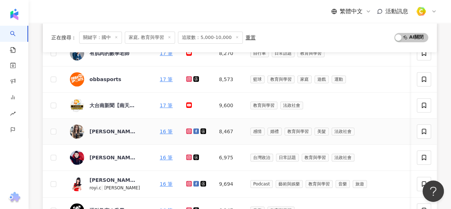
click at [115, 126] on div "琳達MN SALON 桃園燙髮推薦 桃園染髮推薦" at bounding box center [113, 131] width 46 height 14
click at [131, 179] on div "陳若儀 Chen Royi（巧克力）" at bounding box center [113, 179] width 46 height 7
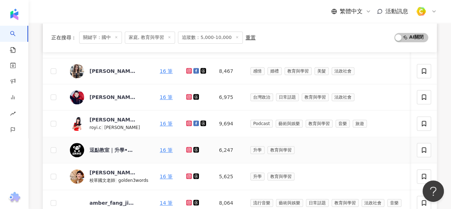
scroll to position [254, 0]
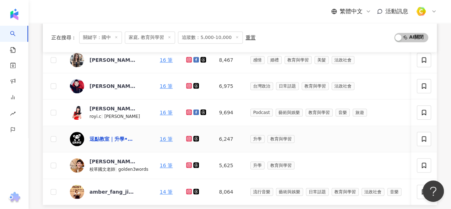
click at [123, 135] on div "逗點教室｜升學•教育•境教•親子關係｜" at bounding box center [113, 138] width 46 height 7
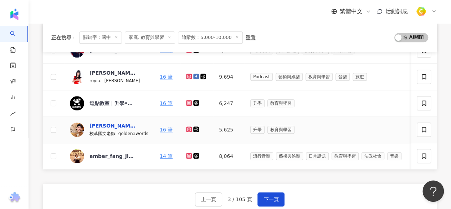
click at [99, 123] on div "詹佳鑫" at bounding box center [113, 125] width 46 height 7
click at [110, 152] on div "amber_fang_ji_wei_fans_club" at bounding box center [113, 155] width 46 height 7
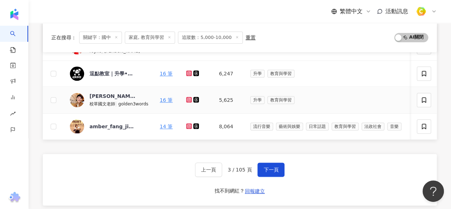
scroll to position [361, 0]
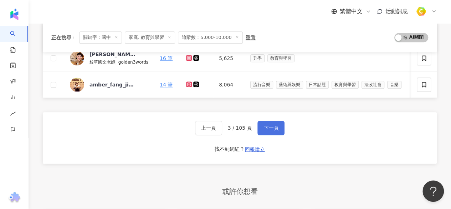
click at [279, 133] on button "下一頁" at bounding box center [271, 128] width 27 height 14
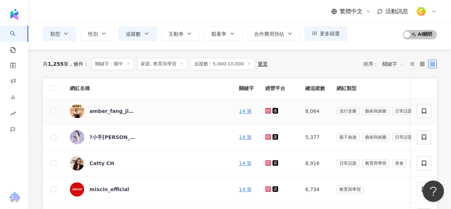
scroll to position [71, 0]
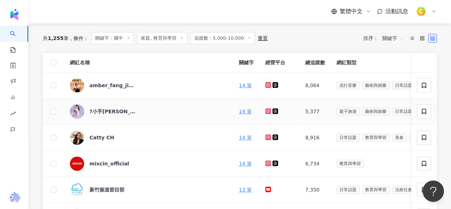
click at [103, 116] on div "?小手芊大手的彤話世界?" at bounding box center [113, 111] width 46 height 14
click at [91, 138] on div "Catty CH" at bounding box center [102, 137] width 25 height 7
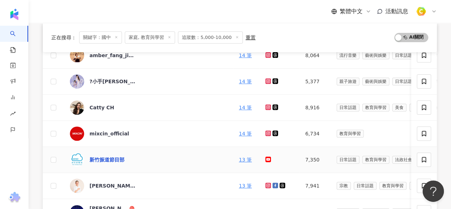
scroll to position [143, 0]
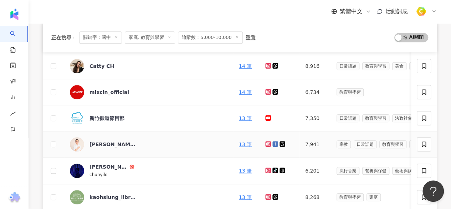
click at [106, 149] on div "葉孟龍" at bounding box center [113, 144] width 46 height 14
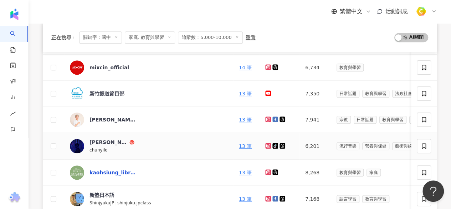
scroll to position [178, 0]
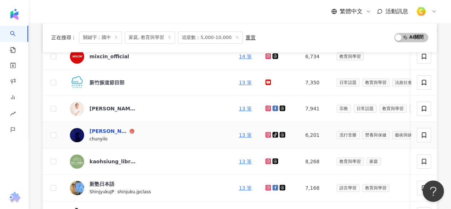
click at [103, 131] on div "Marco L" at bounding box center [109, 130] width 39 height 7
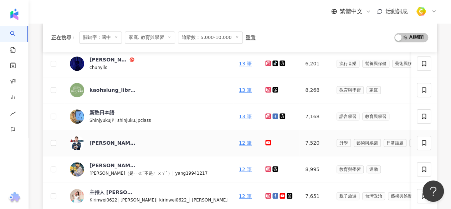
scroll to position [285, 0]
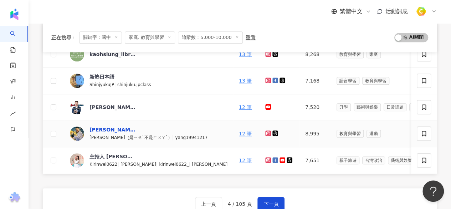
click at [115, 130] on div "楊宗燁（楊宗燁）" at bounding box center [113, 129] width 46 height 7
click at [118, 154] on div "主持人 魏靖璇 / 活動主持人/ 婚禮主持人" at bounding box center [113, 156] width 46 height 7
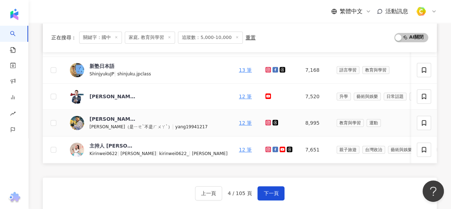
scroll to position [357, 0]
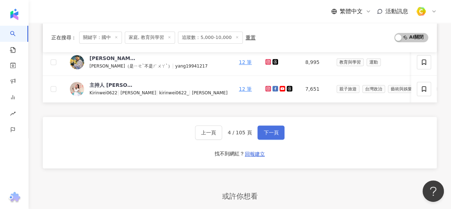
click at [268, 133] on span "下一頁" at bounding box center [271, 133] width 15 height 6
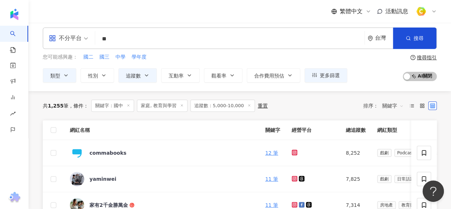
scroll to position [40, 0]
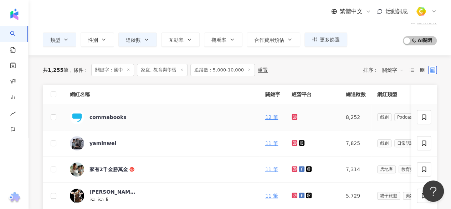
click at [107, 120] on div "commabooks" at bounding box center [113, 117] width 46 height 14
click at [103, 140] on div "yaminwei" at bounding box center [103, 143] width 27 height 7
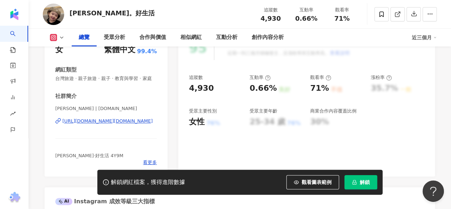
click at [128, 124] on div "https://www.instagram.com/sydneykitty.tw/" at bounding box center [107, 121] width 90 height 6
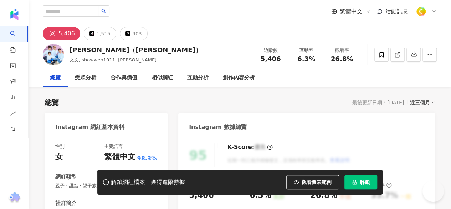
scroll to position [107, 0]
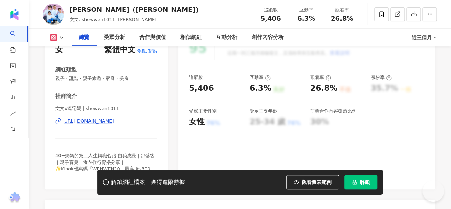
click at [114, 120] on div "https://www.instagram.com/showwen1011/" at bounding box center [88, 121] width 52 height 6
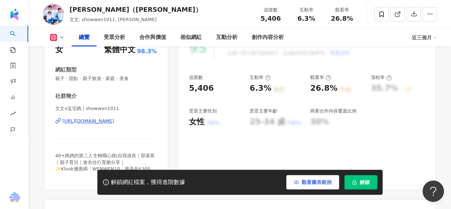
click at [314, 185] on span "觀看圖表範例" at bounding box center [317, 182] width 30 height 6
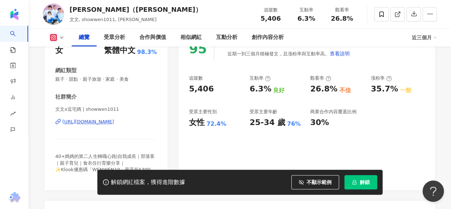
scroll to position [107, 0]
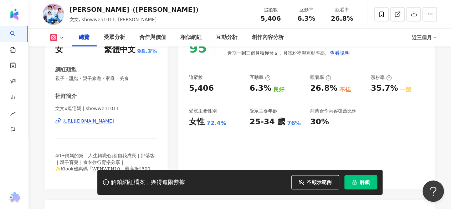
click at [114, 120] on div "https://www.instagram.com/showwen1011/" at bounding box center [88, 121] width 52 height 6
drag, startPoint x: 263, startPoint y: 18, endPoint x: 291, endPoint y: 12, distance: 28.0
click at [291, 12] on div "追蹤數 5,406 互動率 6.3% 觀看率 26.8%" at bounding box center [306, 14] width 107 height 21
copy span "5,406"
drag, startPoint x: 298, startPoint y: 20, endPoint x: 318, endPoint y: 19, distance: 19.7
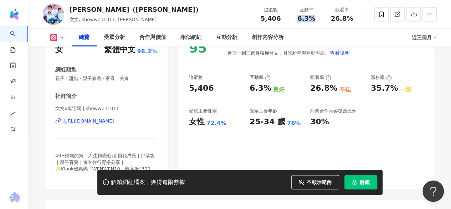
click at [318, 19] on div "6.3%" at bounding box center [306, 18] width 27 height 7
copy span "6.3%"
drag, startPoint x: 333, startPoint y: 18, endPoint x: 355, endPoint y: 18, distance: 22.1
click at [355, 18] on div "26.8%" at bounding box center [342, 18] width 27 height 7
copy span "26.8%"
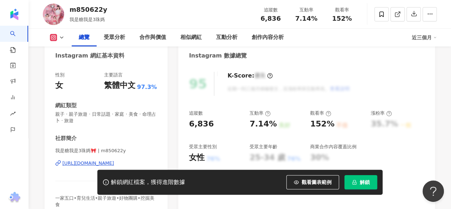
click at [95, 161] on div "[URL][DOMAIN_NAME]" at bounding box center [88, 163] width 52 height 6
drag, startPoint x: 275, startPoint y: 17, endPoint x: 284, endPoint y: 17, distance: 9.7
click at [284, 17] on div "追蹤數 6,836" at bounding box center [271, 13] width 36 height 15
drag, startPoint x: 298, startPoint y: 19, endPoint x: 323, endPoint y: 17, distance: 25.4
click at [323, 17] on div "互動率 7.14%" at bounding box center [307, 13] width 36 height 15
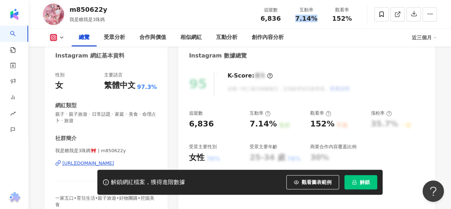
copy span "7.14%"
drag, startPoint x: 334, startPoint y: 16, endPoint x: 355, endPoint y: 17, distance: 21.8
click at [355, 17] on div "152%" at bounding box center [342, 18] width 27 height 7
copy span "152%"
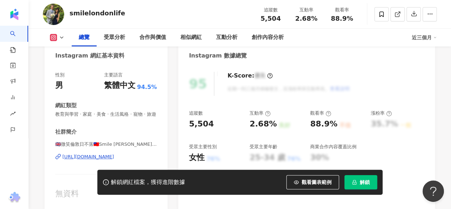
click at [114, 160] on div "[URL][DOMAIN_NAME]" at bounding box center [88, 156] width 52 height 6
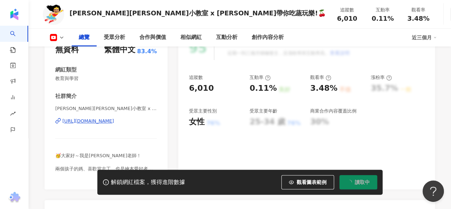
click at [114, 121] on div "https://www.youtube.com/channel/UC_30DwgPPbEb9aBMj-_4jmw" at bounding box center [88, 121] width 52 height 6
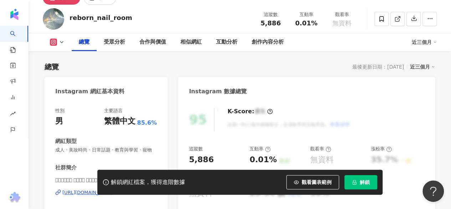
click at [114, 189] on div "[URL][DOMAIN_NAME]" at bounding box center [88, 192] width 52 height 6
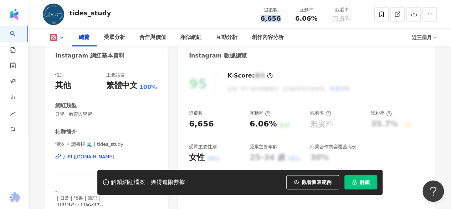
drag, startPoint x: 273, startPoint y: 19, endPoint x: 282, endPoint y: 19, distance: 8.6
click at [282, 19] on div "6,656" at bounding box center [270, 18] width 27 height 7
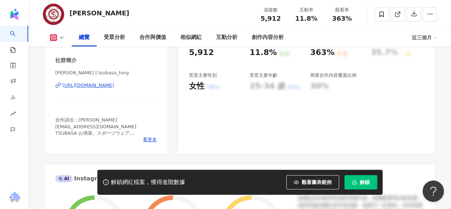
click at [114, 84] on div "https://www.instagram.com/tsubasa_tony/" at bounding box center [88, 85] width 52 height 6
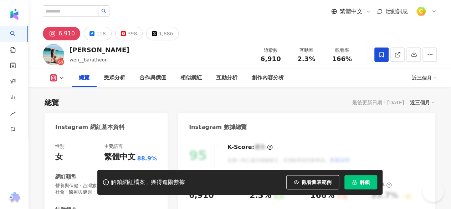
scroll to position [107, 0]
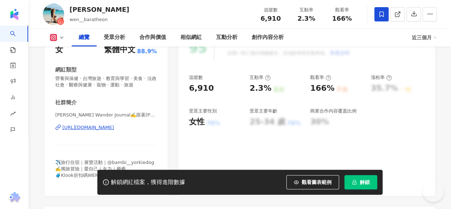
click at [94, 128] on div "[URL][DOMAIN_NAME]" at bounding box center [88, 127] width 52 height 6
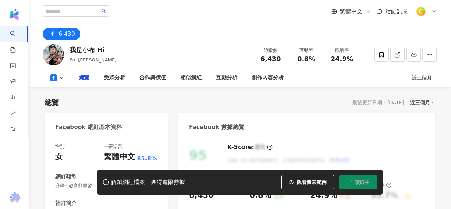
scroll to position [107, 0]
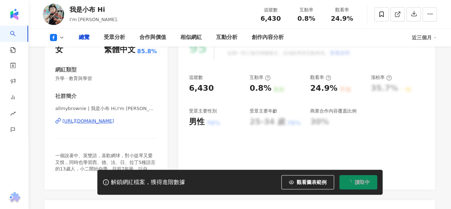
click at [103, 119] on div "https://www.facebook.com/326056770799656" at bounding box center [88, 121] width 52 height 6
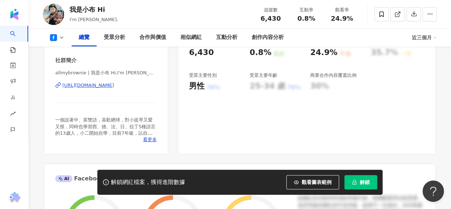
scroll to position [0, 0]
click at [150, 140] on span "看更多" at bounding box center [150, 139] width 14 height 6
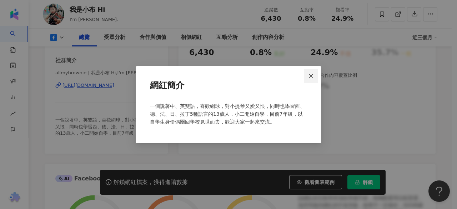
click at [315, 76] on span "Close" at bounding box center [311, 76] width 14 height 6
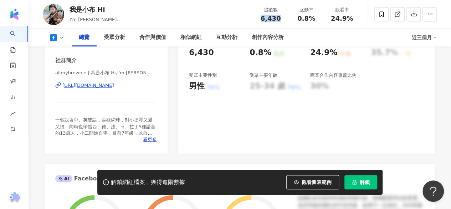
drag, startPoint x: 261, startPoint y: 18, endPoint x: 286, endPoint y: 15, distance: 25.1
click at [286, 15] on div "追蹤數 6,430" at bounding box center [271, 13] width 36 height 15
copy span "6,430"
drag, startPoint x: 298, startPoint y: 19, endPoint x: 323, endPoint y: 19, distance: 24.3
click at [323, 19] on div "互動率 0.8%" at bounding box center [307, 13] width 36 height 15
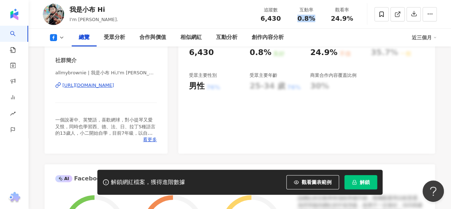
copy span "0.8%"
drag, startPoint x: 334, startPoint y: 17, endPoint x: 356, endPoint y: 16, distance: 22.1
click at [356, 16] on div "觀看率 24.9%" at bounding box center [342, 13] width 36 height 15
copy span "24.9%"
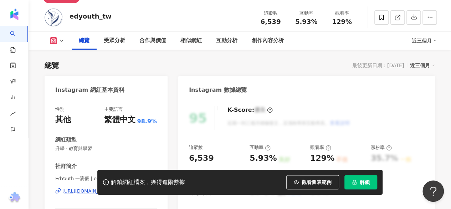
scroll to position [107, 0]
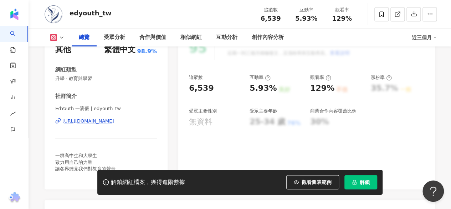
click at [113, 120] on div "[URL][DOMAIN_NAME]" at bounding box center [88, 121] width 52 height 6
drag, startPoint x: 272, startPoint y: 19, endPoint x: 283, endPoint y: 19, distance: 10.7
click at [283, 19] on div "6,539" at bounding box center [270, 18] width 27 height 7
copy span "6,539"
drag, startPoint x: 298, startPoint y: 18, endPoint x: 318, endPoint y: 17, distance: 19.7
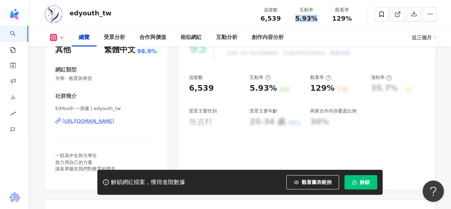
click at [318, 17] on div "5.93%" at bounding box center [306, 18] width 27 height 7
copy span "5.93%"
drag, startPoint x: 332, startPoint y: 17, endPoint x: 351, endPoint y: 18, distance: 18.9
click at [351, 18] on div "129%" at bounding box center [342, 18] width 27 height 7
copy span "129%"
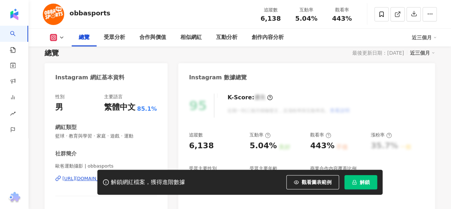
scroll to position [71, 0]
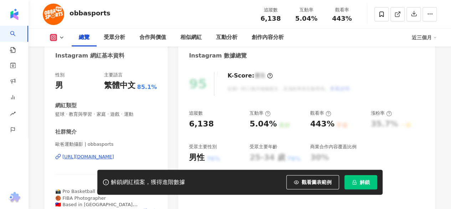
click at [114, 156] on div "[URL][DOMAIN_NAME]" at bounding box center [88, 156] width 52 height 6
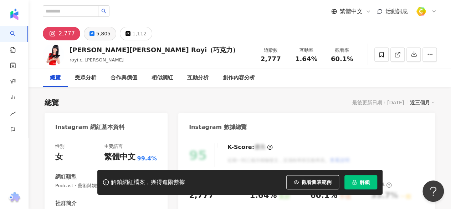
click at [100, 30] on div "5,805" at bounding box center [103, 34] width 14 height 10
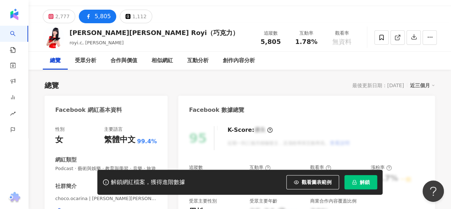
scroll to position [71, 0]
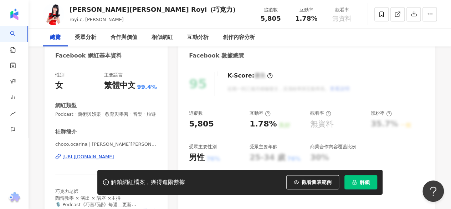
click at [114, 160] on div "https://www.facebook.com/507439589324528" at bounding box center [88, 156] width 52 height 6
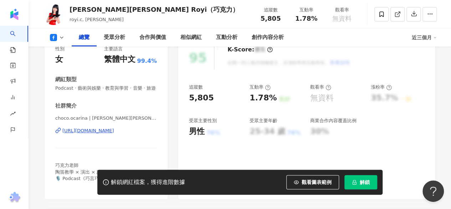
scroll to position [107, 0]
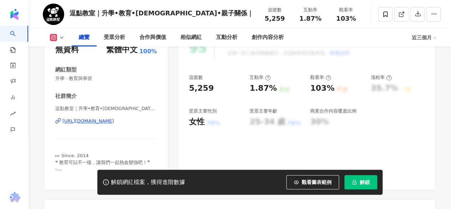
scroll to position [143, 0]
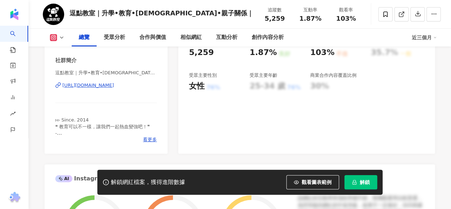
click at [103, 85] on div "https://www.instagram.com/comma_class/" at bounding box center [88, 85] width 52 height 6
drag, startPoint x: 70, startPoint y: 14, endPoint x: 93, endPoint y: 14, distance: 23.2
click at [93, 14] on div "逗點教室｜升學•教育•境教•親子關係｜" at bounding box center [162, 13] width 184 height 9
drag, startPoint x: 262, startPoint y: 18, endPoint x: 280, endPoint y: 21, distance: 18.1
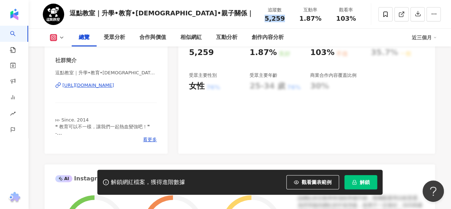
click at [280, 21] on div "5,259" at bounding box center [274, 18] width 27 height 7
drag, startPoint x: 298, startPoint y: 19, endPoint x: 319, endPoint y: 18, distance: 21.1
click at [319, 18] on div "1.87%" at bounding box center [310, 18] width 27 height 7
drag, startPoint x: 333, startPoint y: 17, endPoint x: 358, endPoint y: 19, distance: 25.0
click at [358, 19] on div "觀看率 103%" at bounding box center [346, 13] width 36 height 15
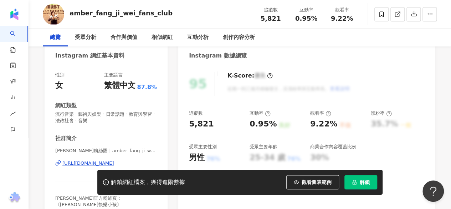
click at [84, 163] on div "[URL][DOMAIN_NAME]" at bounding box center [88, 163] width 52 height 6
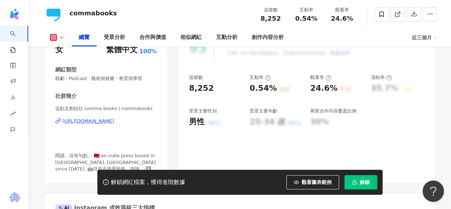
click at [105, 120] on div "https://www.instagram.com/commabooks/" at bounding box center [88, 121] width 52 height 6
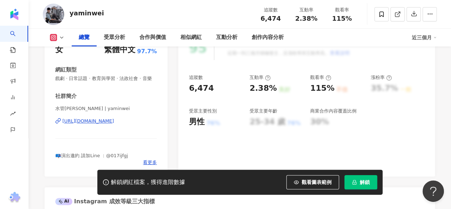
scroll to position [107, 0]
click at [97, 124] on div "https://www.instagram.com/yaminwei/" at bounding box center [88, 121] width 52 height 6
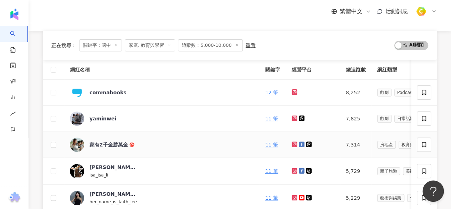
scroll to position [75, 0]
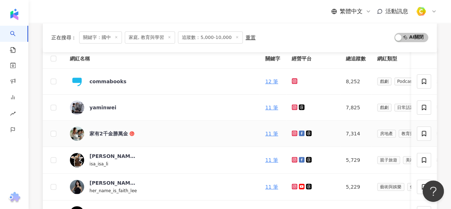
click at [123, 137] on div "家有2千金勝萬金" at bounding box center [113, 133] width 46 height 14
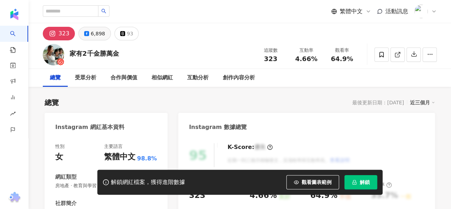
click at [98, 36] on div "6,898" at bounding box center [98, 34] width 14 height 10
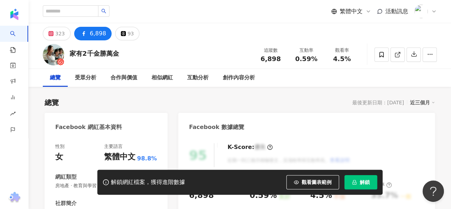
scroll to position [143, 0]
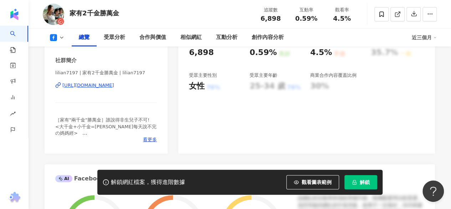
click at [114, 84] on div "https://www.facebook.com/235348963333521" at bounding box center [88, 85] width 52 height 6
